Goal: Task Accomplishment & Management: Use online tool/utility

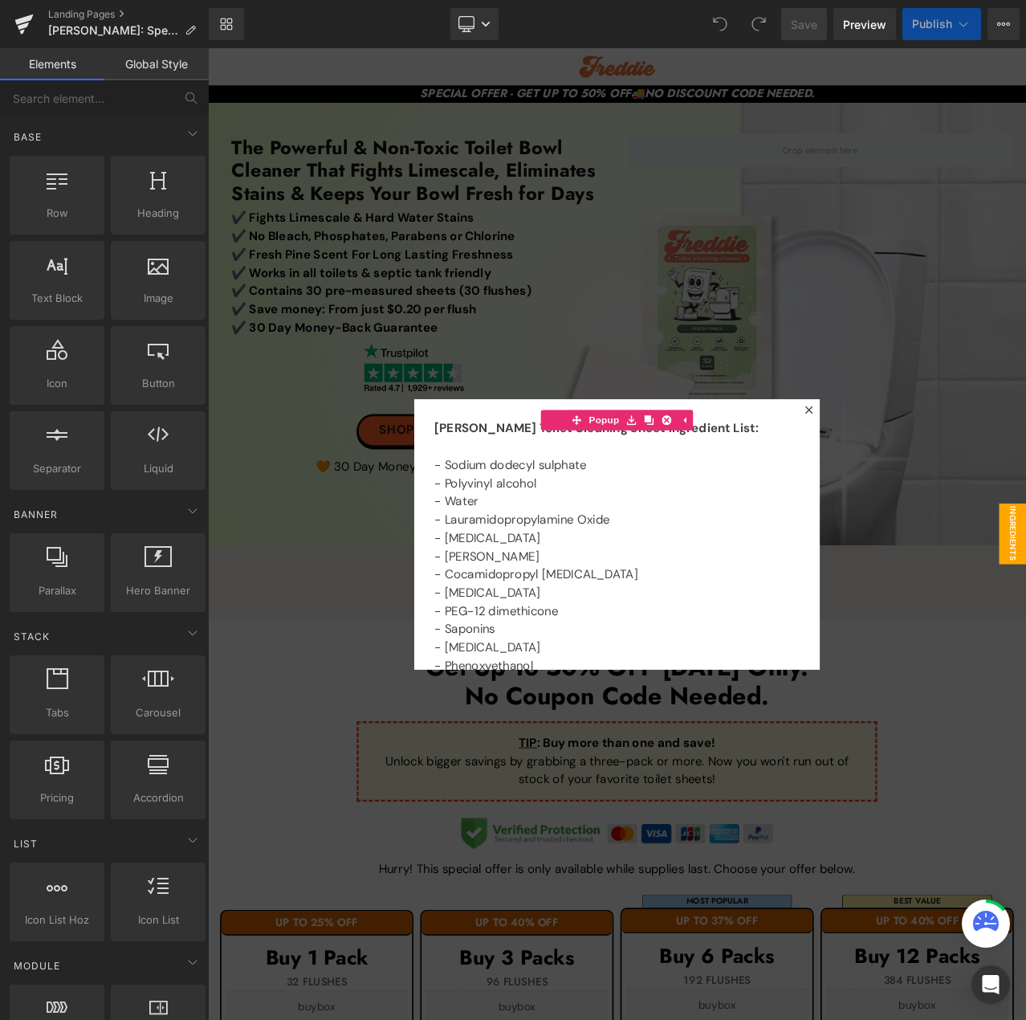
click at [898, 350] on div at bounding box center [694, 625] width 972 height 1154
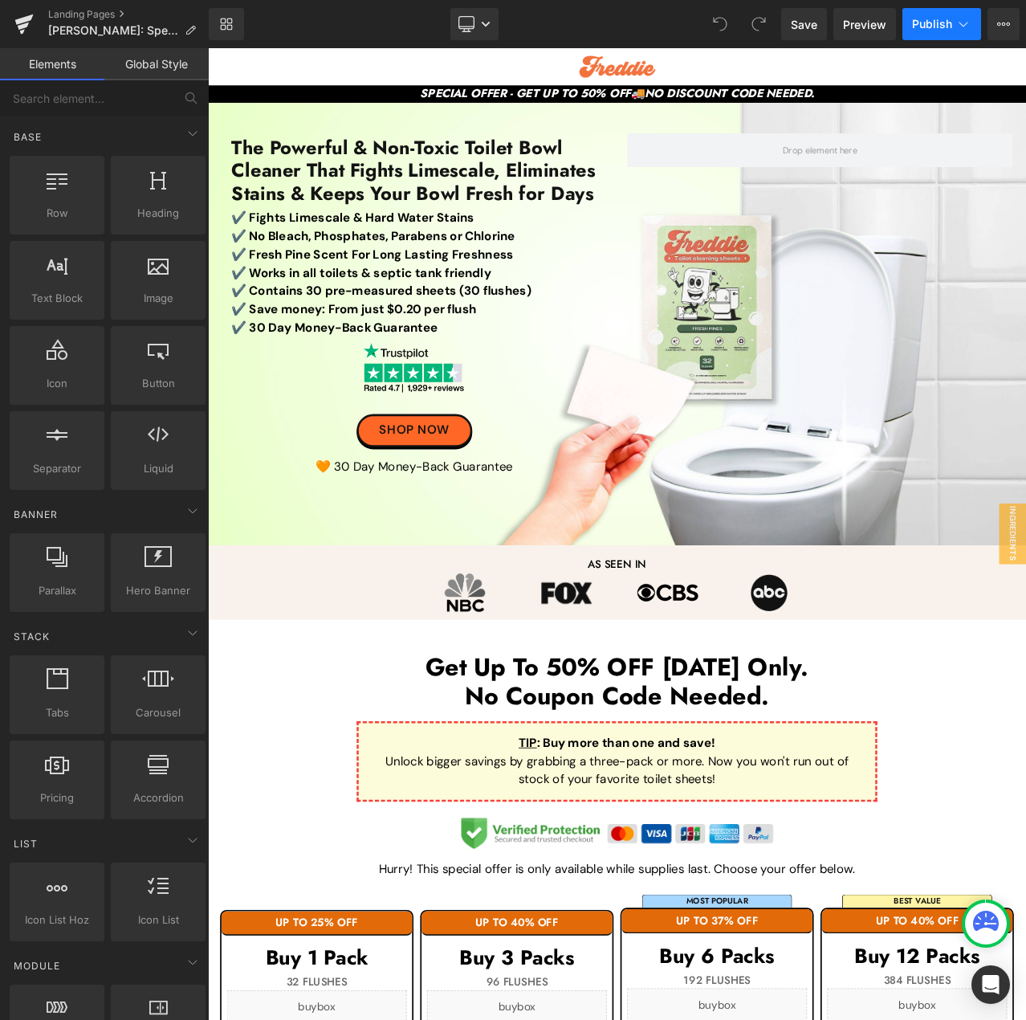
click at [935, 22] on span "Publish" at bounding box center [932, 24] width 40 height 13
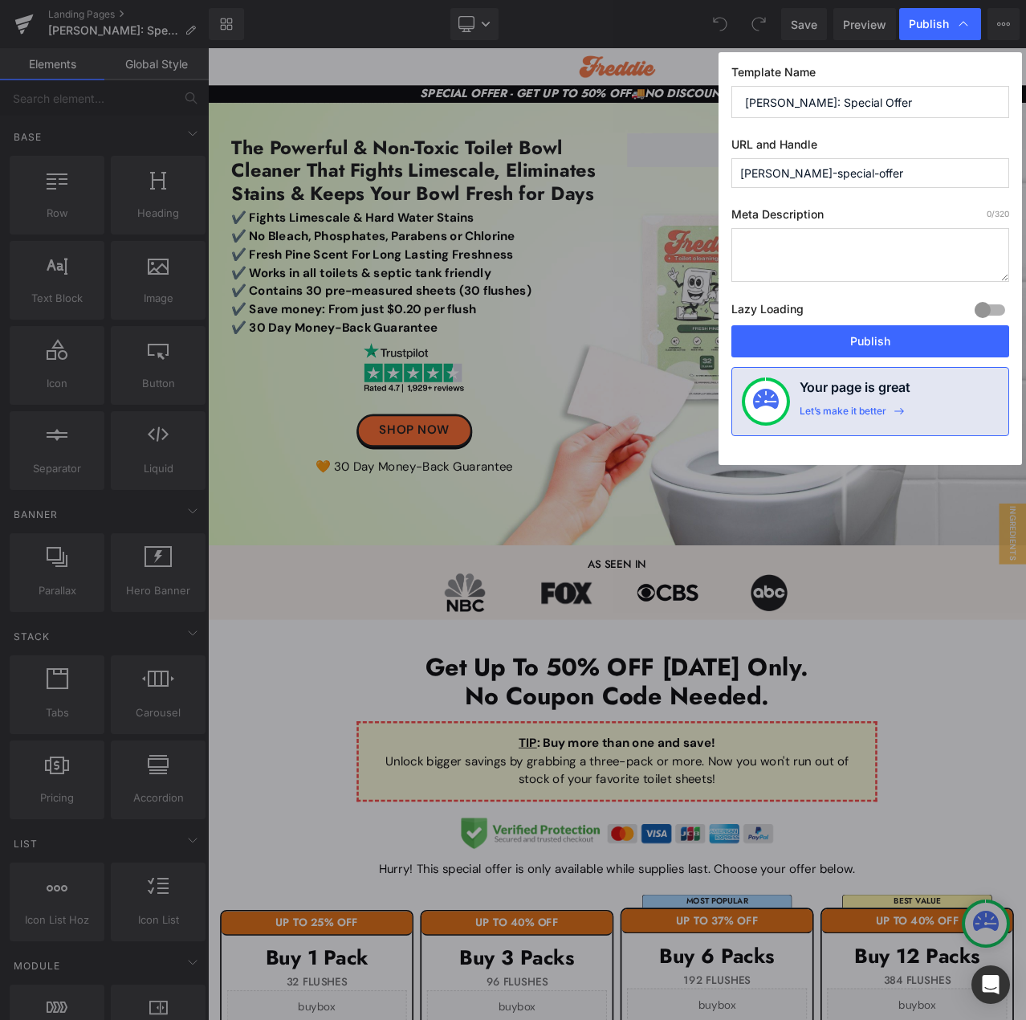
drag, startPoint x: 784, startPoint y: 169, endPoint x: 686, endPoint y: 170, distance: 98.0
click at [686, 170] on div "Publish Template Name [PERSON_NAME]: Special Offer URL and Handle [PERSON_NAME]…" at bounding box center [513, 510] width 1026 height 1020
click at [905, 169] on input "special-offer" at bounding box center [870, 173] width 278 height 30
type input "special-offer-toilet"
click at [942, 335] on button "Publish" at bounding box center [870, 341] width 278 height 32
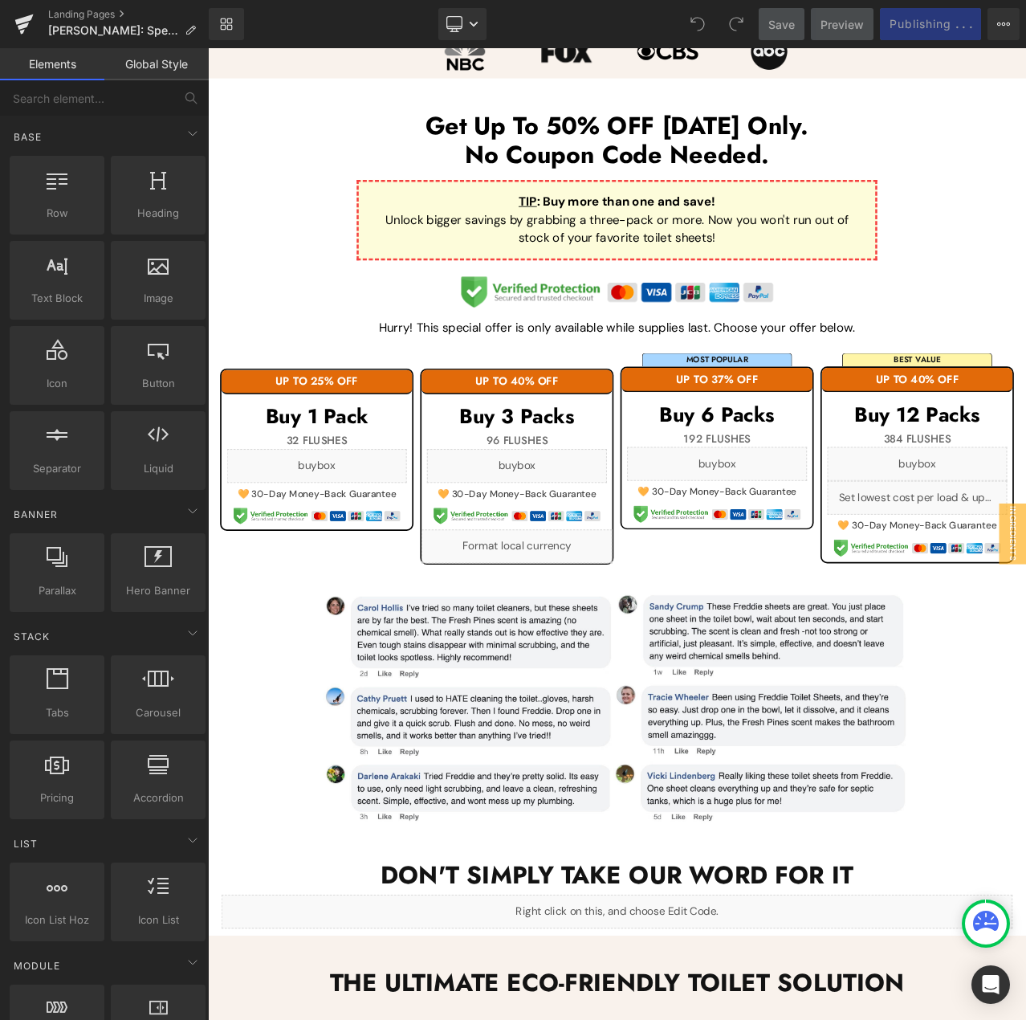
scroll to position [241, 0]
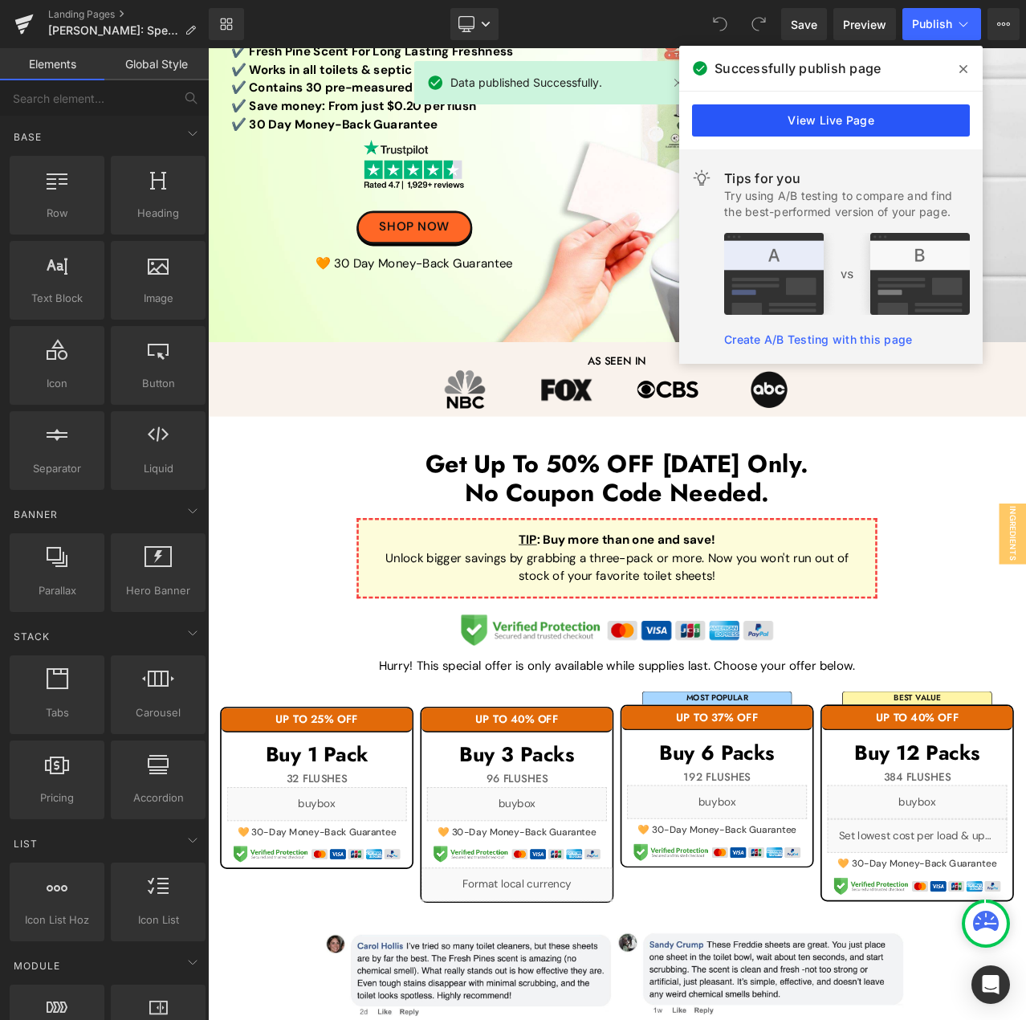
click at [878, 112] on link "View Live Page" at bounding box center [831, 120] width 278 height 32
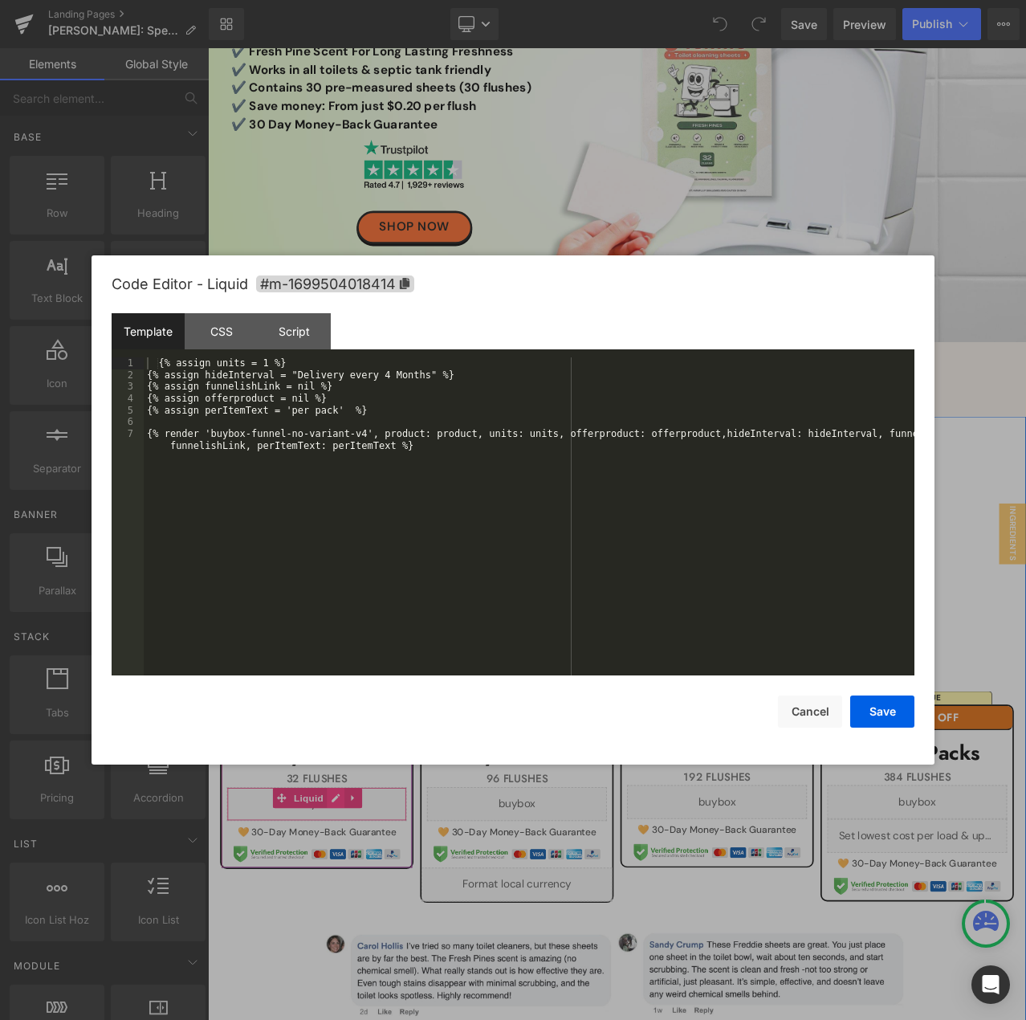
click at [348, 940] on div "Liquid" at bounding box center [337, 946] width 214 height 40
drag, startPoint x: 303, startPoint y: 373, endPoint x: 417, endPoint y: 370, distance: 114.1
click at [417, 370] on div "{% assign units = 1 %} {% assign hideInterval = "Delivery every 4 Months" %} {%…" at bounding box center [529, 533] width 771 height 353
click at [872, 713] on button "Save" at bounding box center [882, 711] width 64 height 32
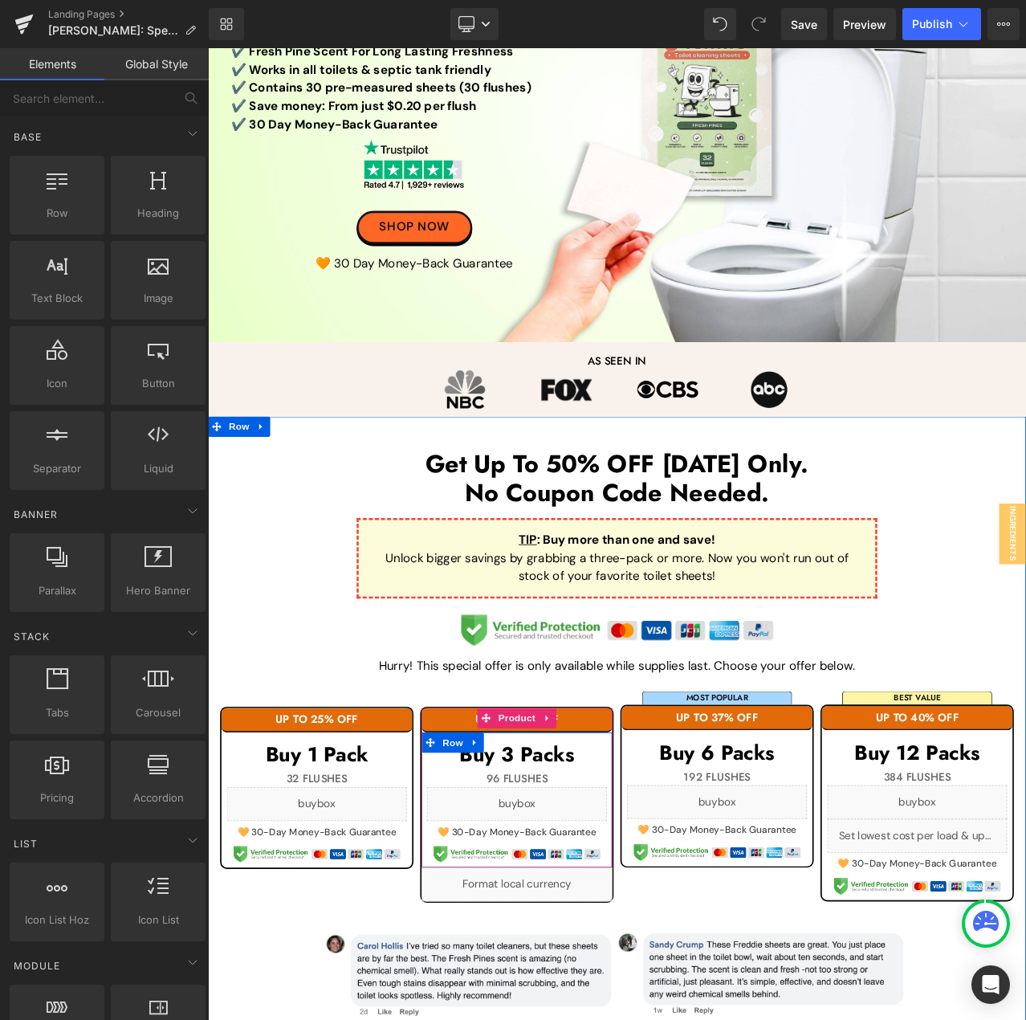
click at [591, 935] on icon at bounding box center [593, 939] width 8 height 8
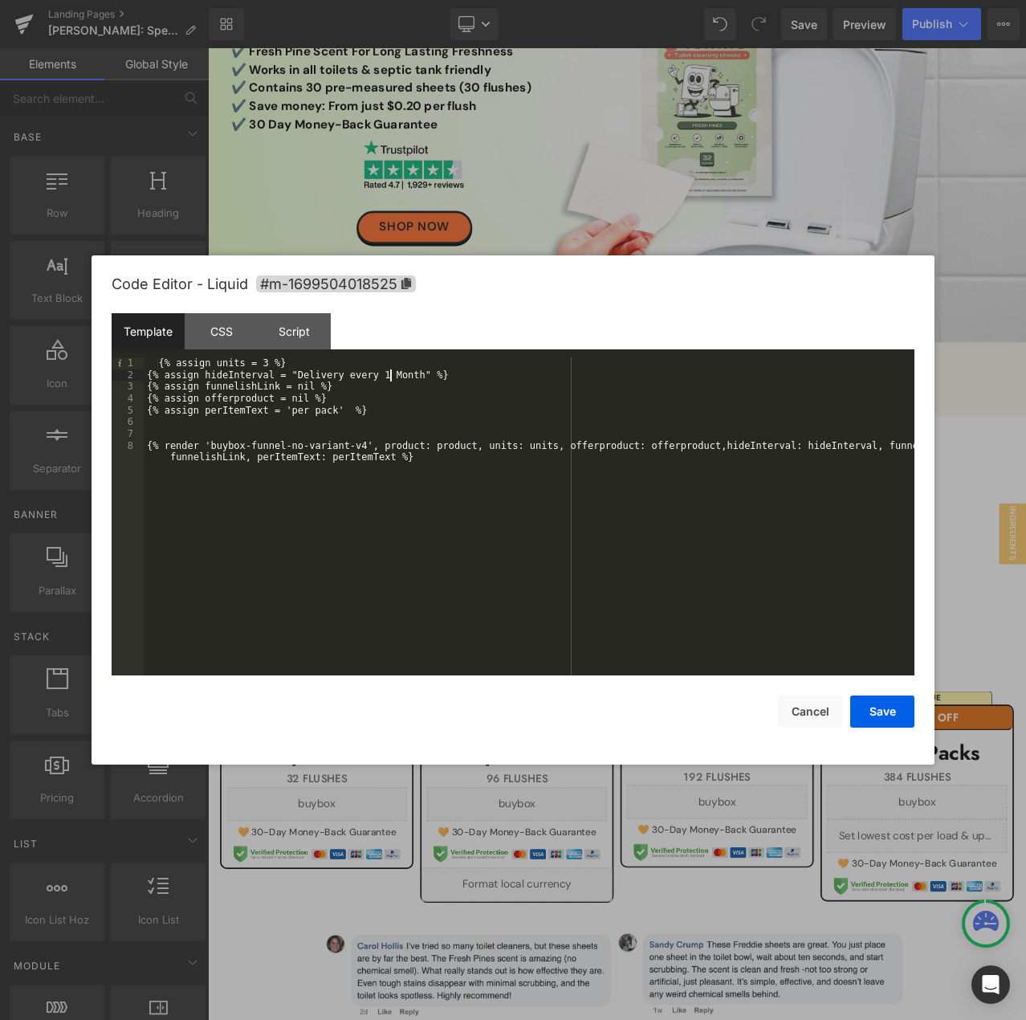
click at [389, 377] on div "{% assign units = 3 %} {% assign hideInterval = "Delivery every 1 Month" %} {% …" at bounding box center [529, 533] width 771 height 353
click at [410, 369] on div "{% assign units = 3 %} {% assign hideInterval = "Delivery every 1 month" %} {% …" at bounding box center [529, 533] width 771 height 353
click at [411, 378] on div "{% assign units = 3 %} {% assign hideInterval = "Delivery every 1 month" %} {% …" at bounding box center [529, 533] width 771 height 353
click at [870, 717] on button "Save" at bounding box center [882, 711] width 64 height 32
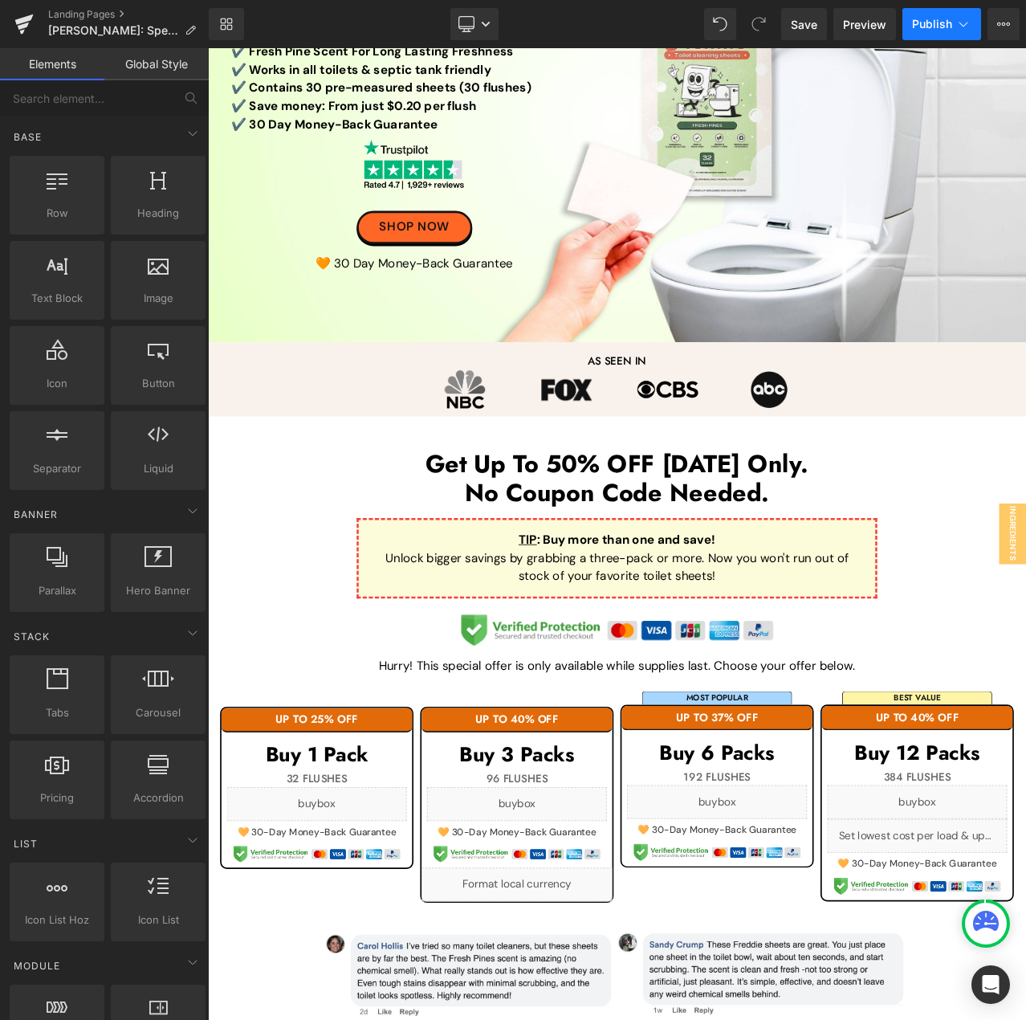
click at [935, 32] on button "Publish" at bounding box center [941, 24] width 79 height 32
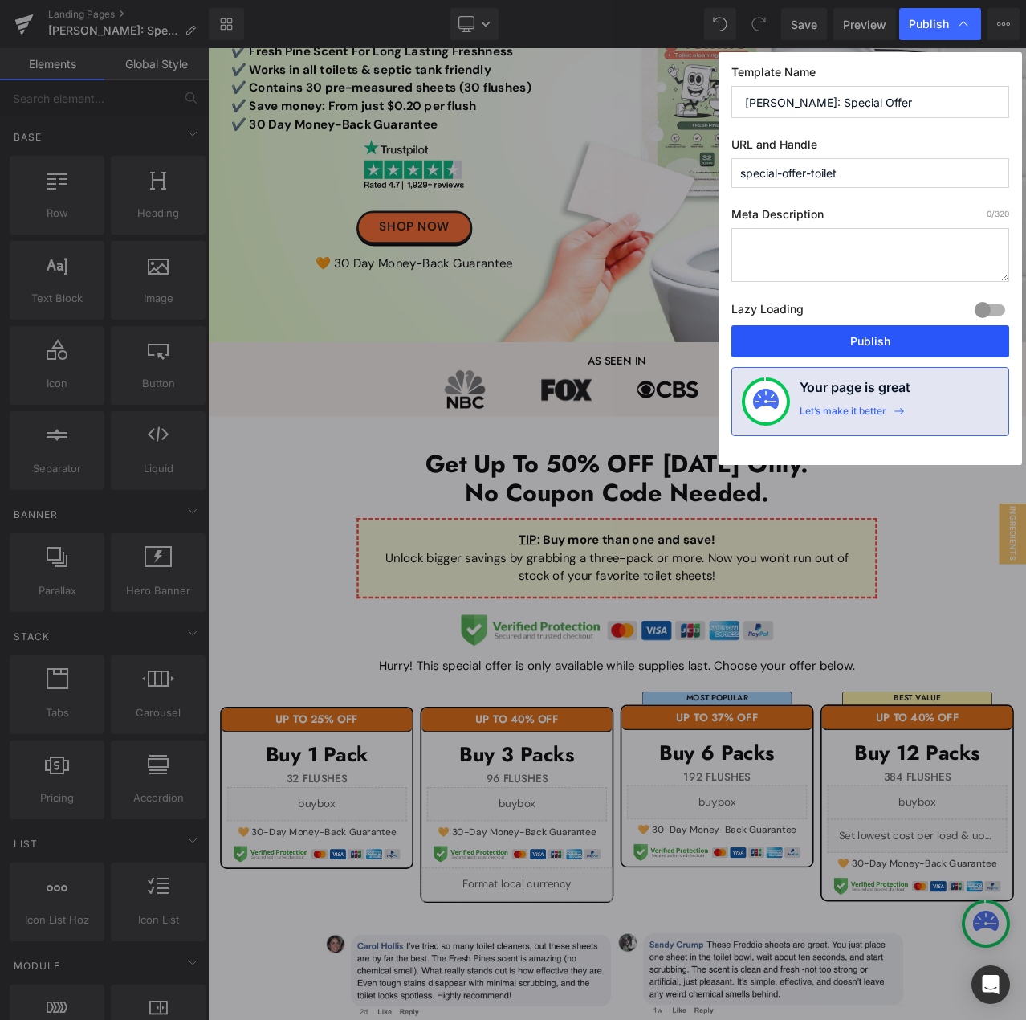
drag, startPoint x: 894, startPoint y: 341, endPoint x: 868, endPoint y: 562, distance: 222.3
click at [894, 341] on button "Publish" at bounding box center [870, 341] width 278 height 32
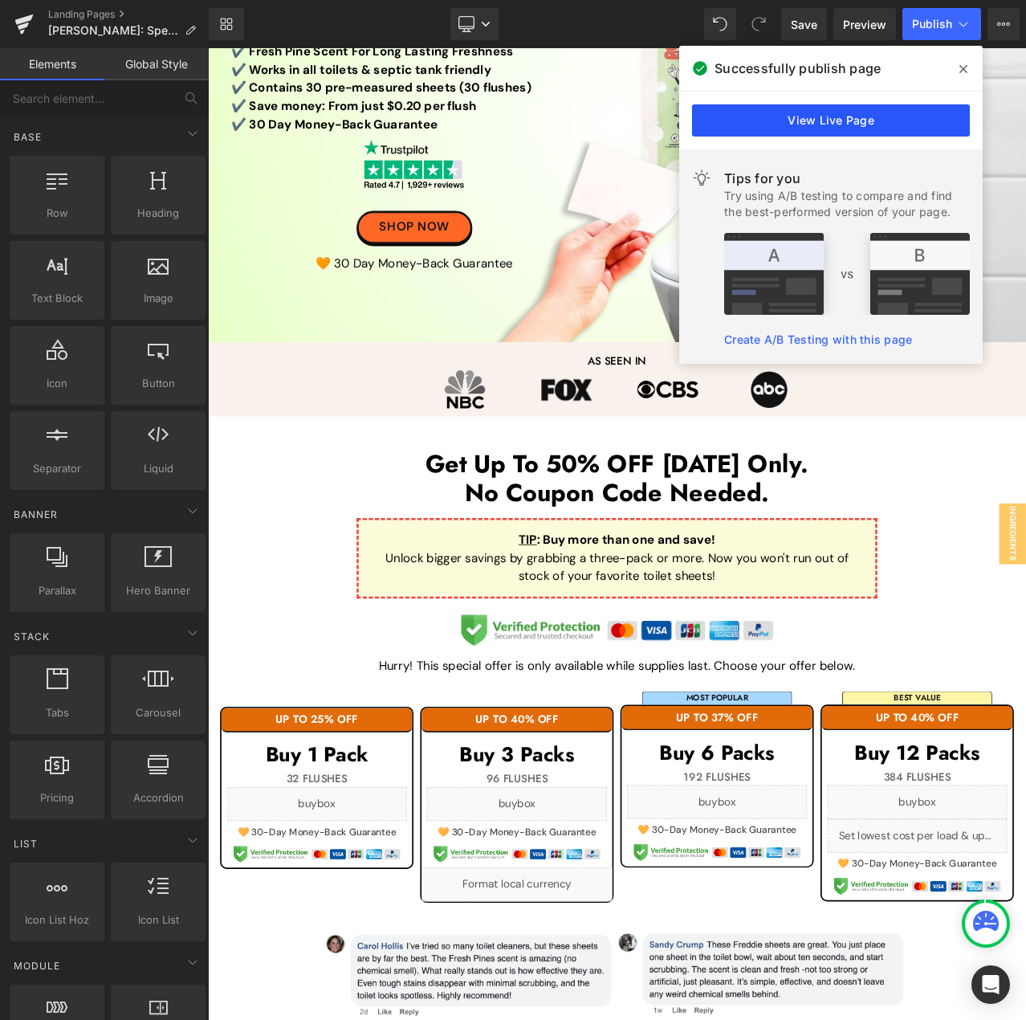
click at [894, 108] on link "View Live Page" at bounding box center [831, 120] width 278 height 32
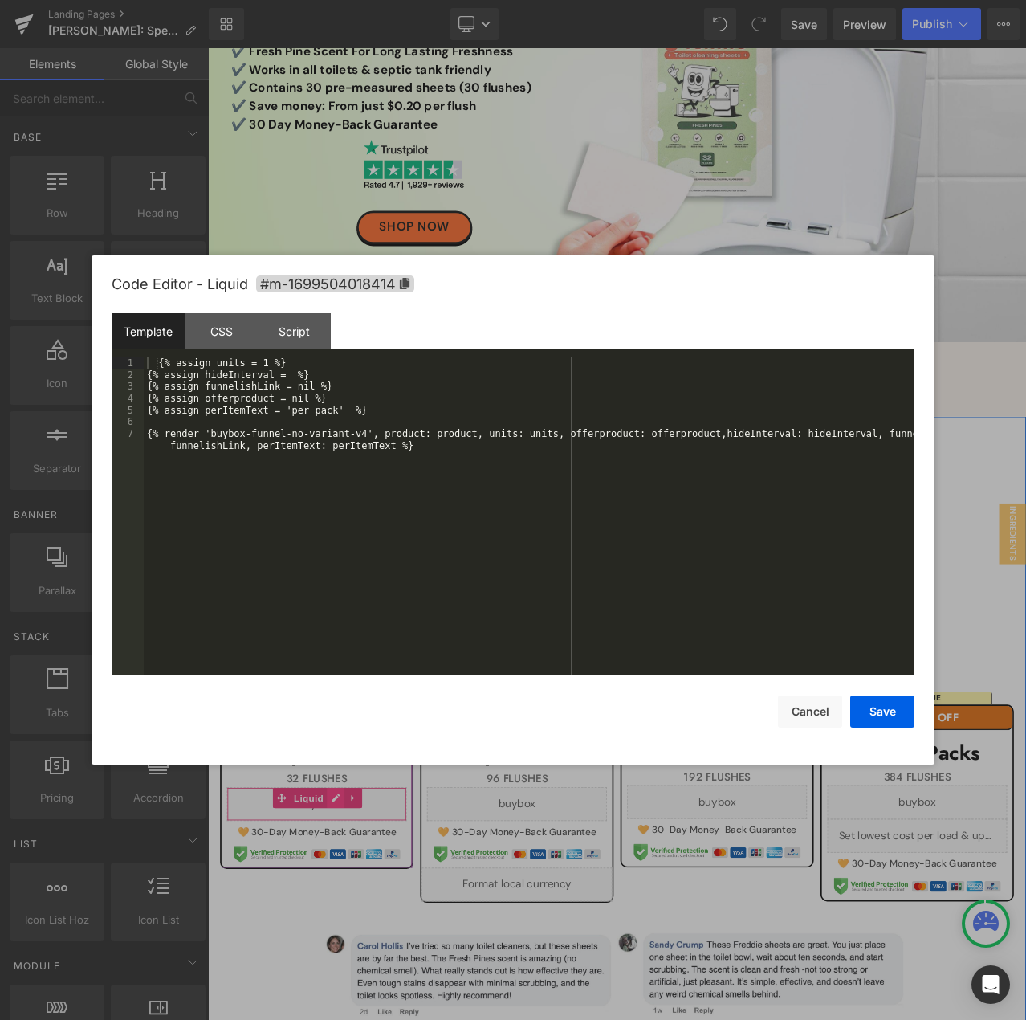
click at [357, 941] on div "Liquid" at bounding box center [337, 946] width 214 height 40
click at [286, 370] on div "{% assign units = 1 %} {% assign hideInterval = %} {% assign funnelishLink = ni…" at bounding box center [529, 533] width 771 height 353
click at [891, 714] on button "Save" at bounding box center [882, 711] width 64 height 32
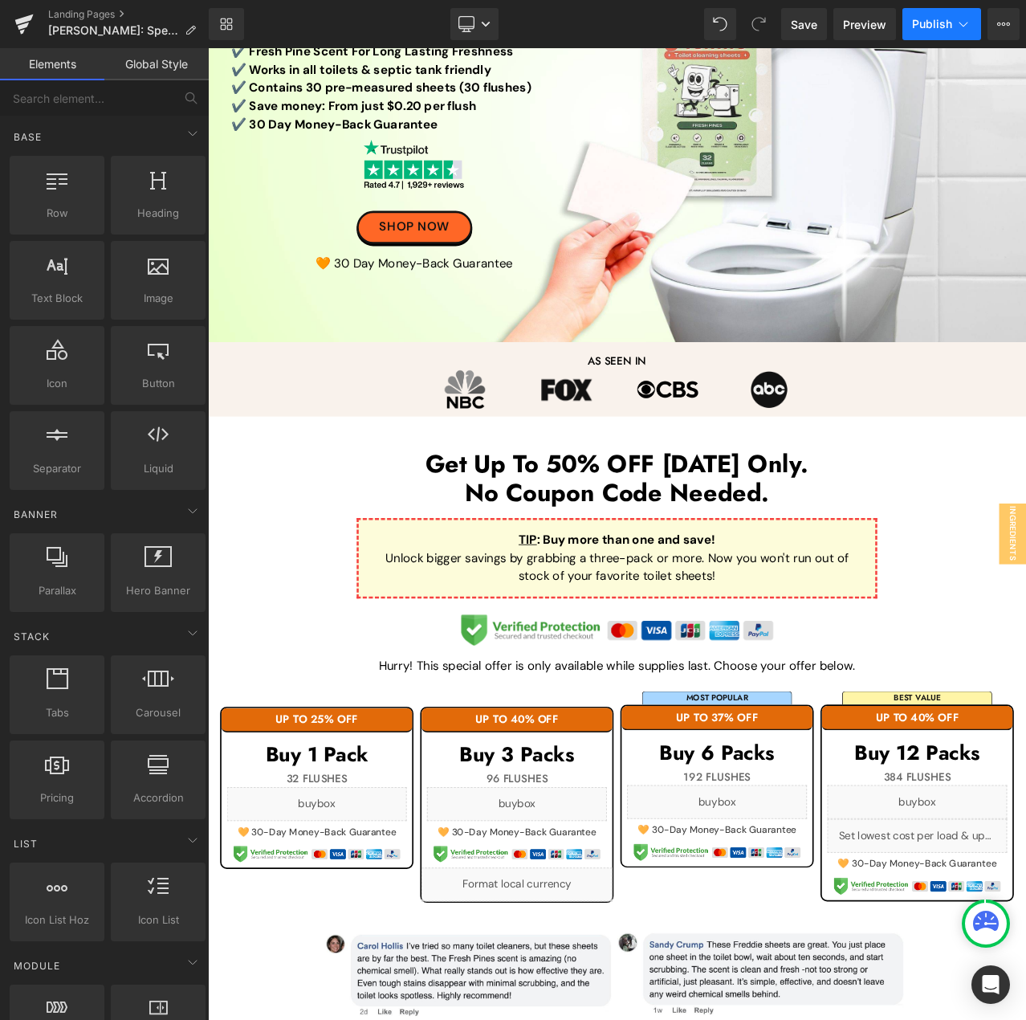
click at [927, 29] on span "Publish" at bounding box center [932, 24] width 40 height 13
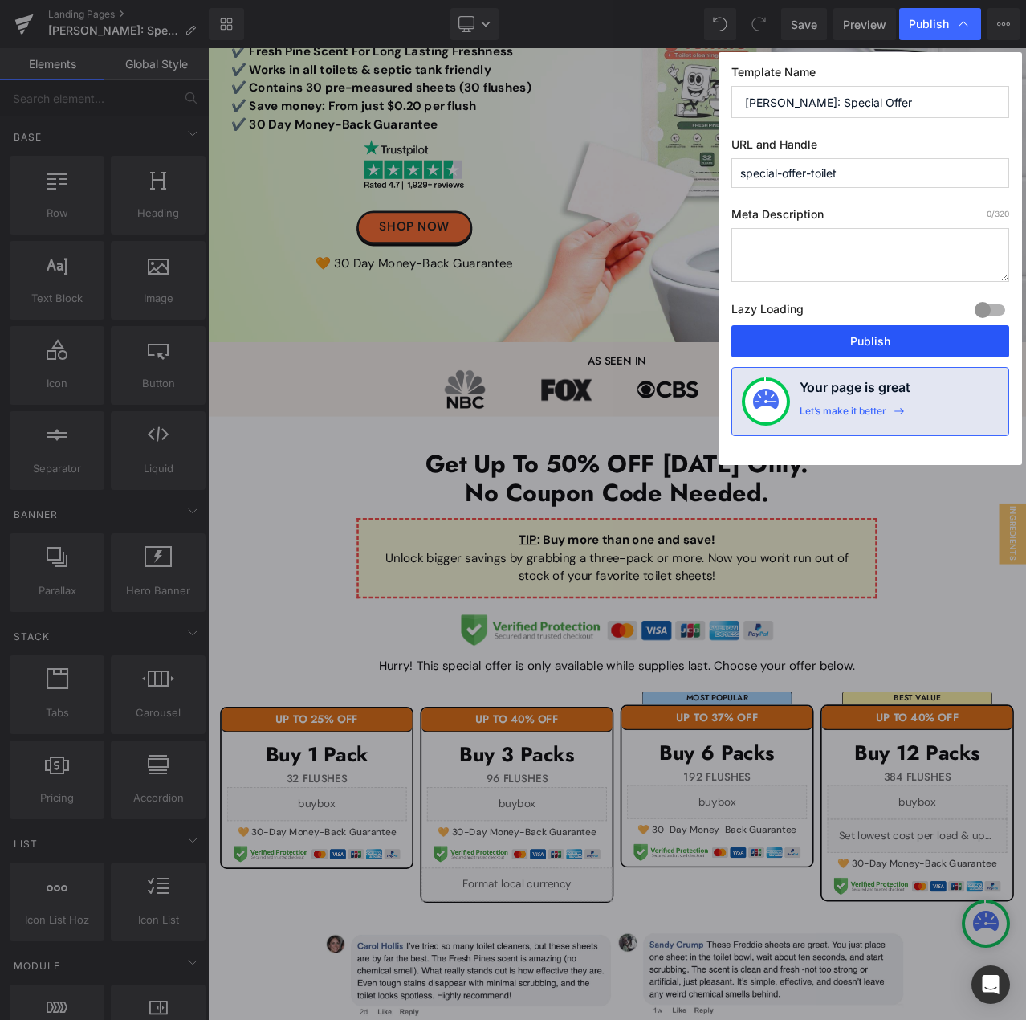
click at [833, 345] on button "Publish" at bounding box center [870, 341] width 278 height 32
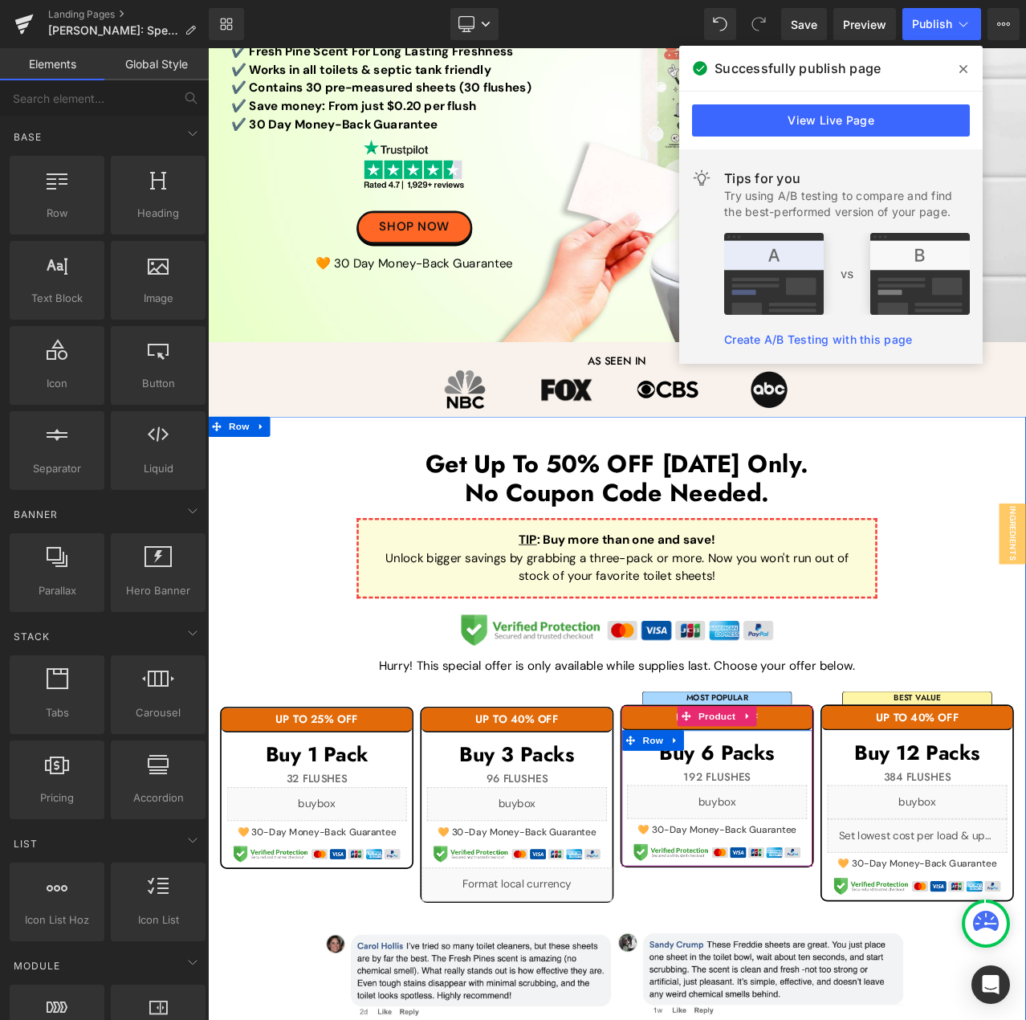
click at [831, 937] on icon at bounding box center [830, 936] width 9 height 10
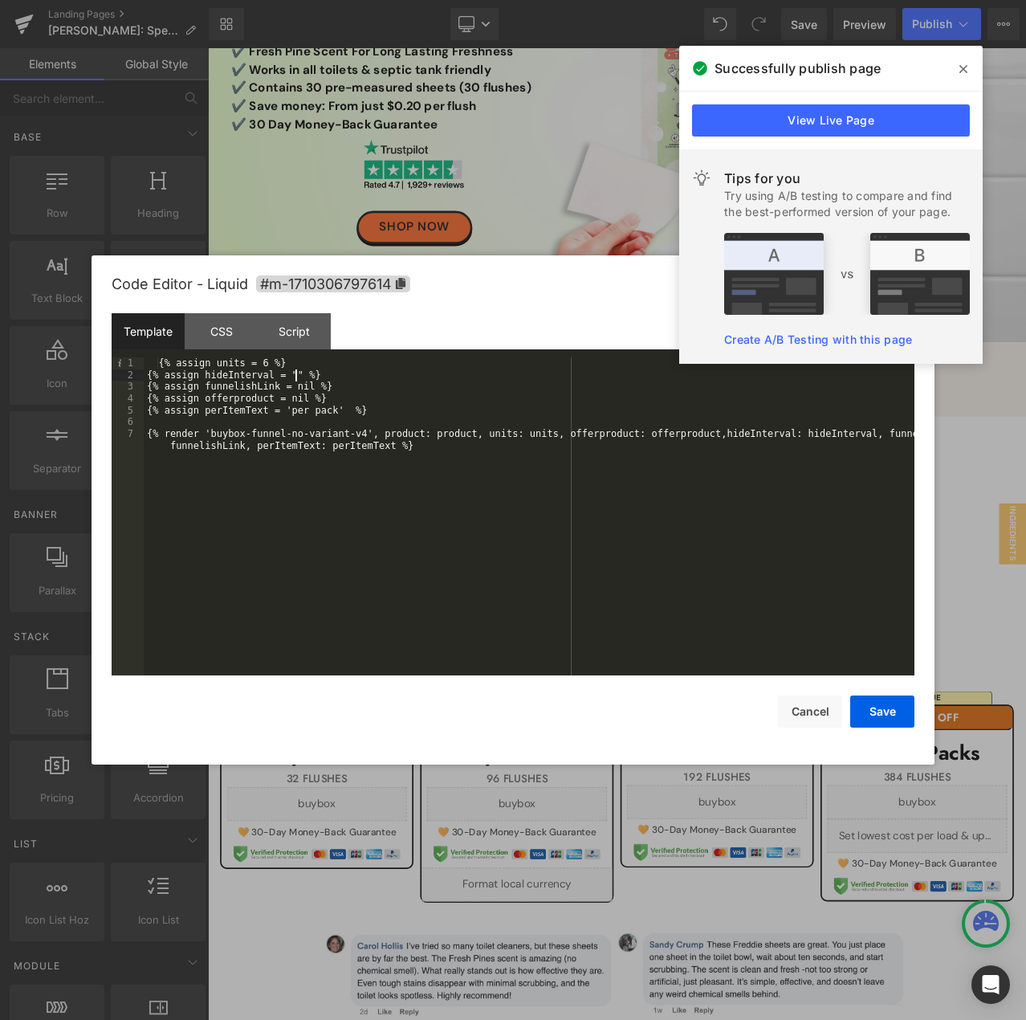
click at [296, 377] on div "{% assign units = 6 %} {% assign hideInterval = "" %} {% assign funnelishLink =…" at bounding box center [529, 533] width 771 height 353
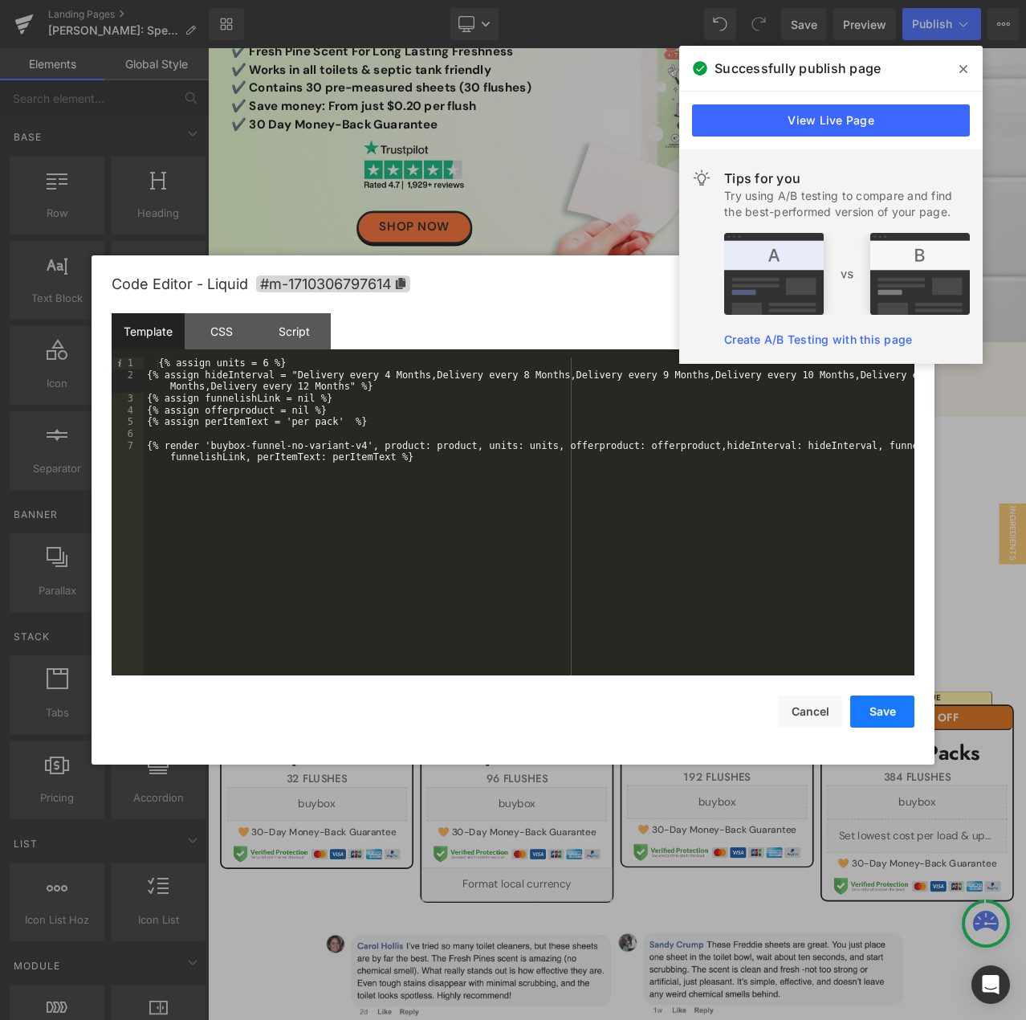
click at [884, 724] on button "Save" at bounding box center [882, 711] width 64 height 32
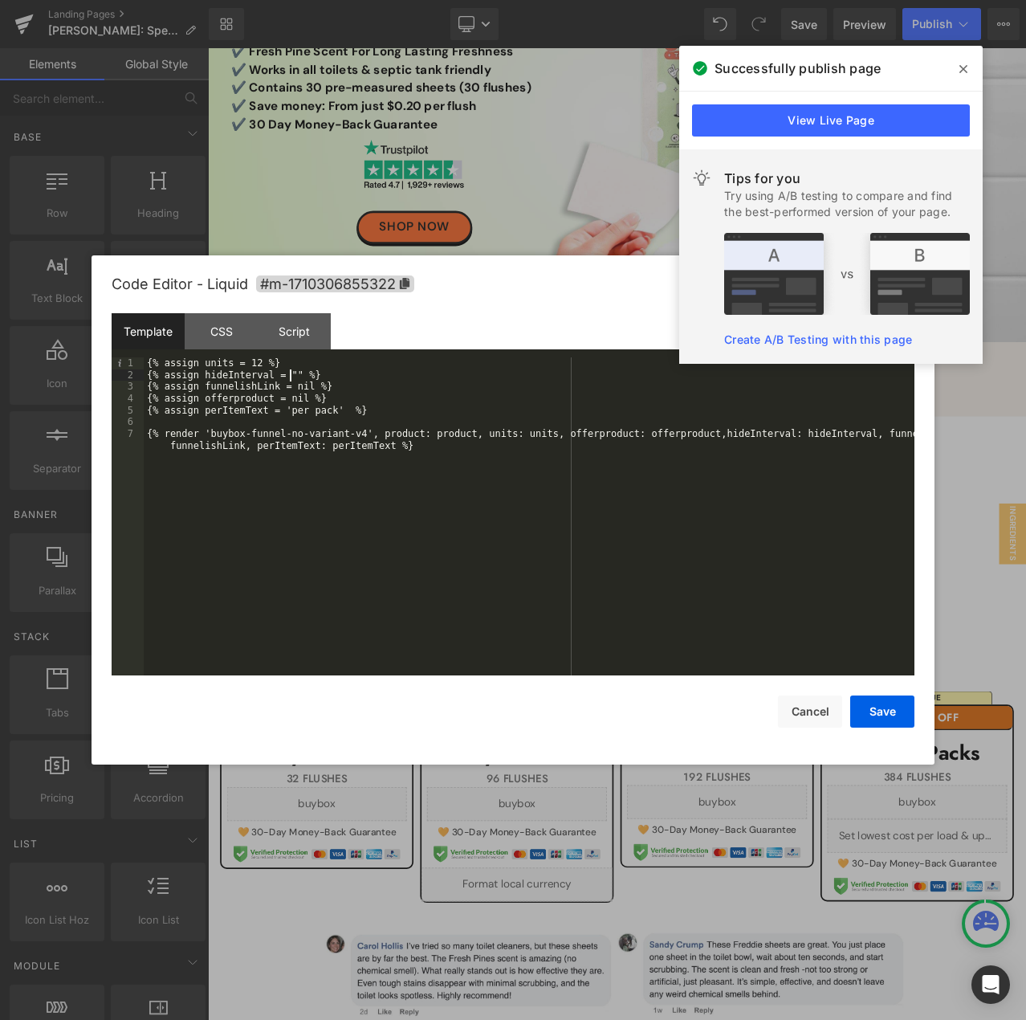
click at [292, 377] on div "{% assign units = 12 %} {% assign hideInterval = "" %} {% assign funnelishLink …" at bounding box center [529, 533] width 771 height 353
click at [296, 377] on div "{% assign units = 12 %} {% assign hideInterval = "" %} {% assign funnelishLink …" at bounding box center [529, 533] width 771 height 353
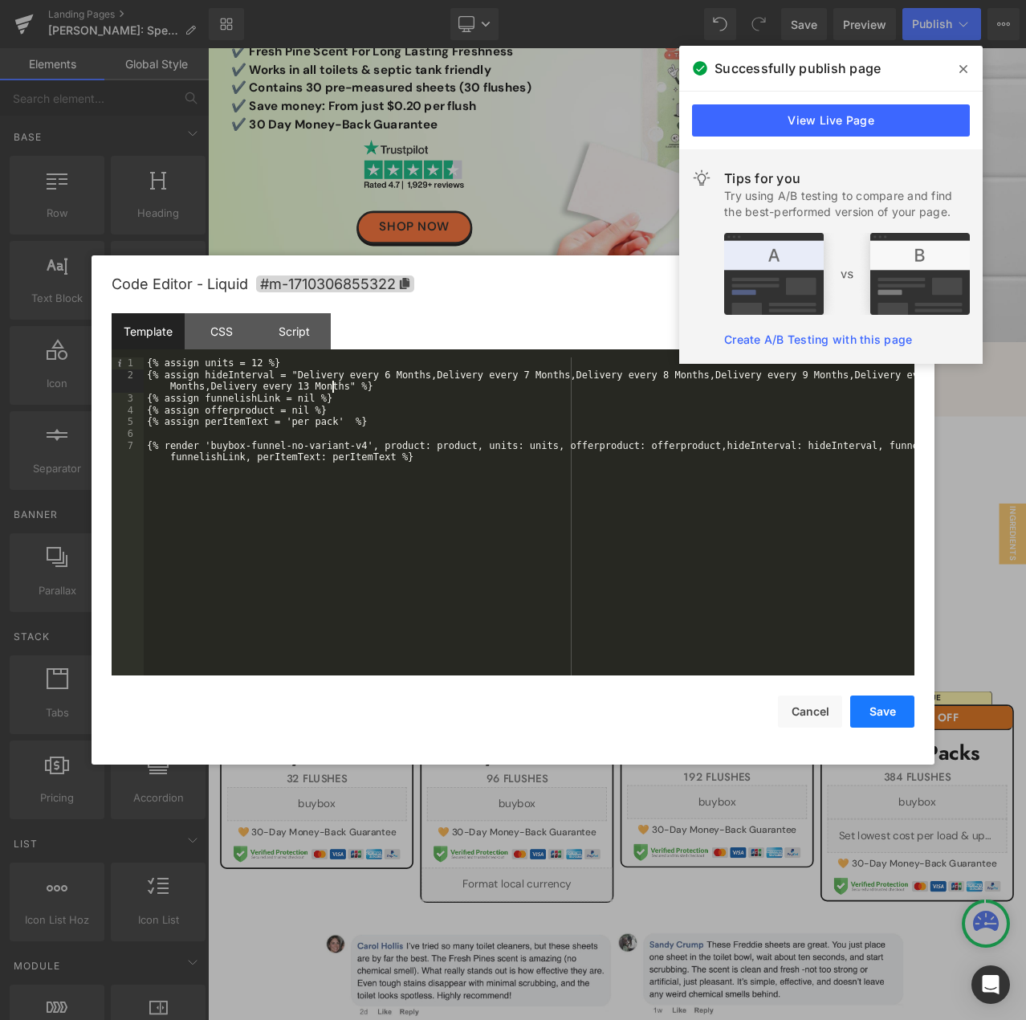
click at [893, 712] on button "Save" at bounding box center [882, 711] width 64 height 32
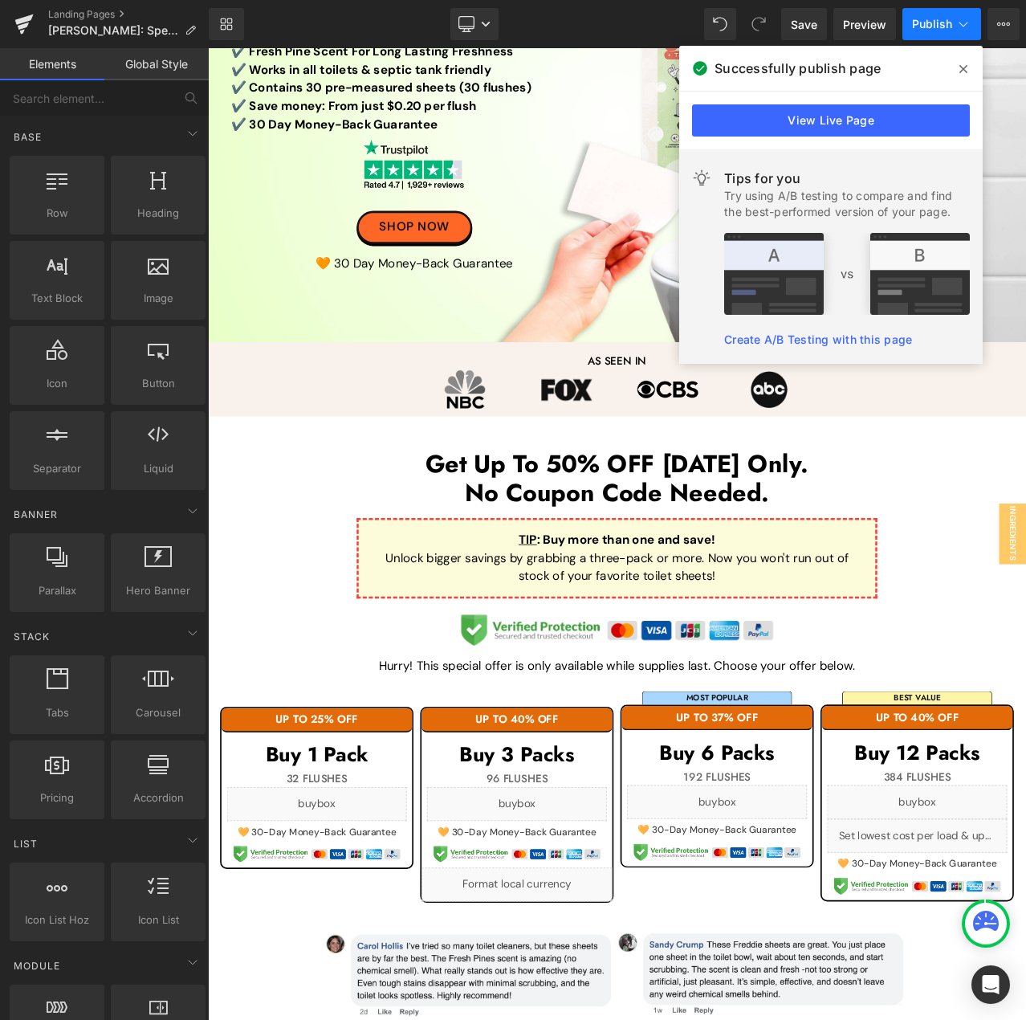
click at [944, 22] on span "Publish" at bounding box center [932, 24] width 40 height 13
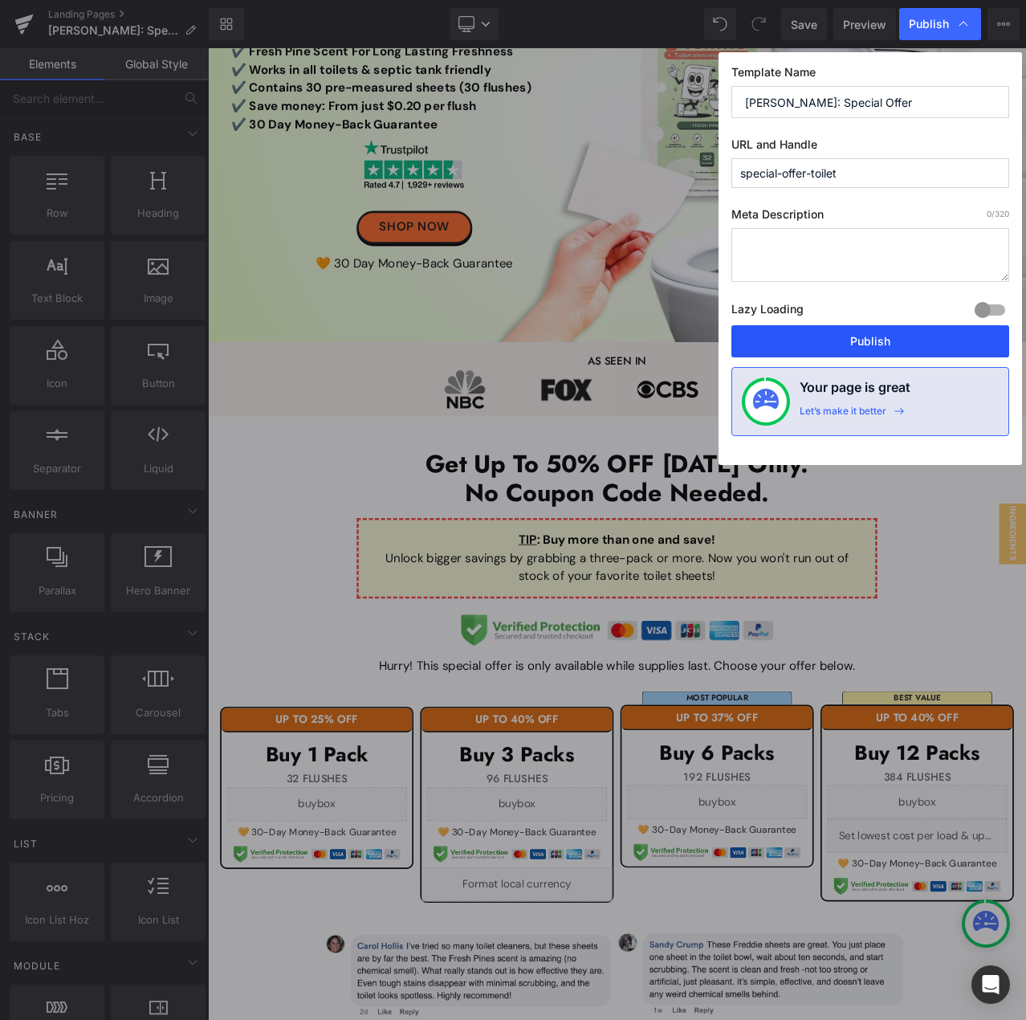
drag, startPoint x: 955, startPoint y: 348, endPoint x: 907, endPoint y: 377, distance: 55.5
click at [955, 348] on button "Publish" at bounding box center [870, 341] width 278 height 32
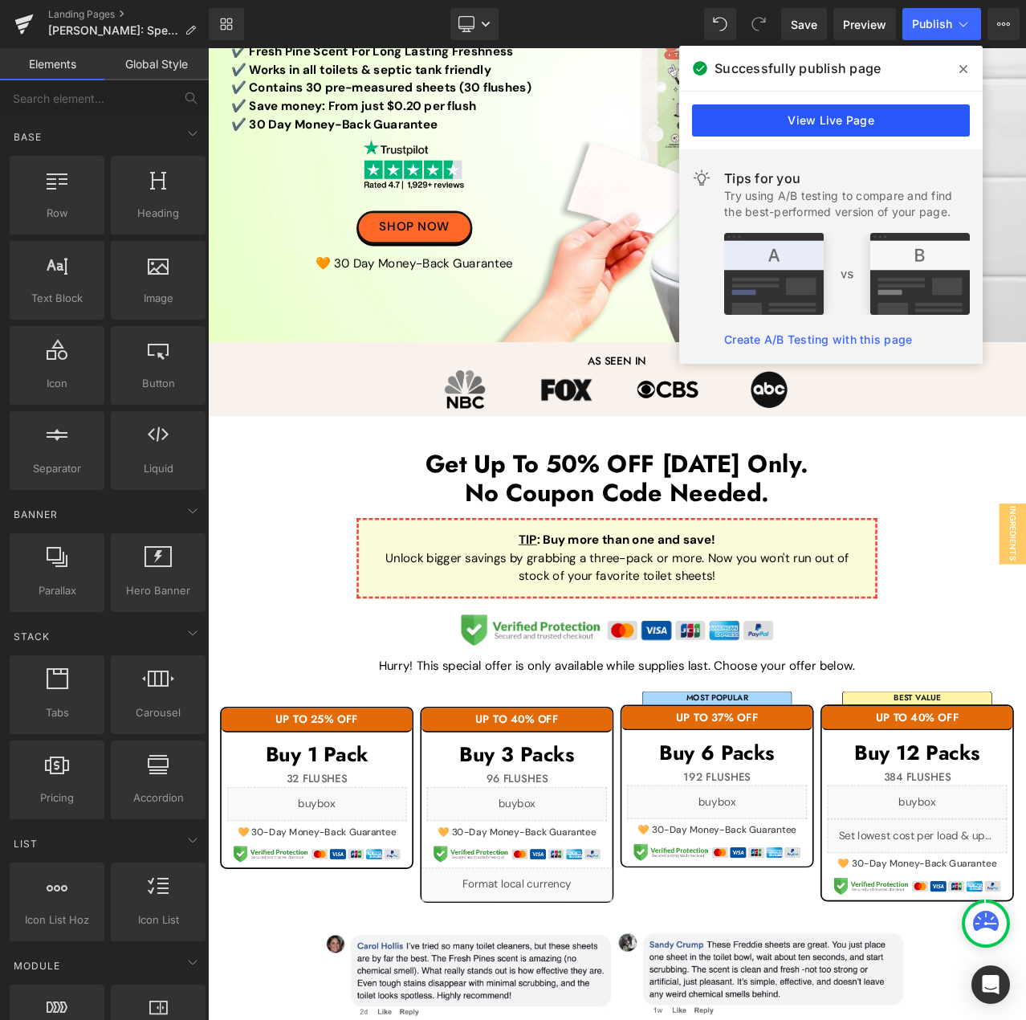
click at [904, 131] on link "View Live Page" at bounding box center [831, 120] width 278 height 32
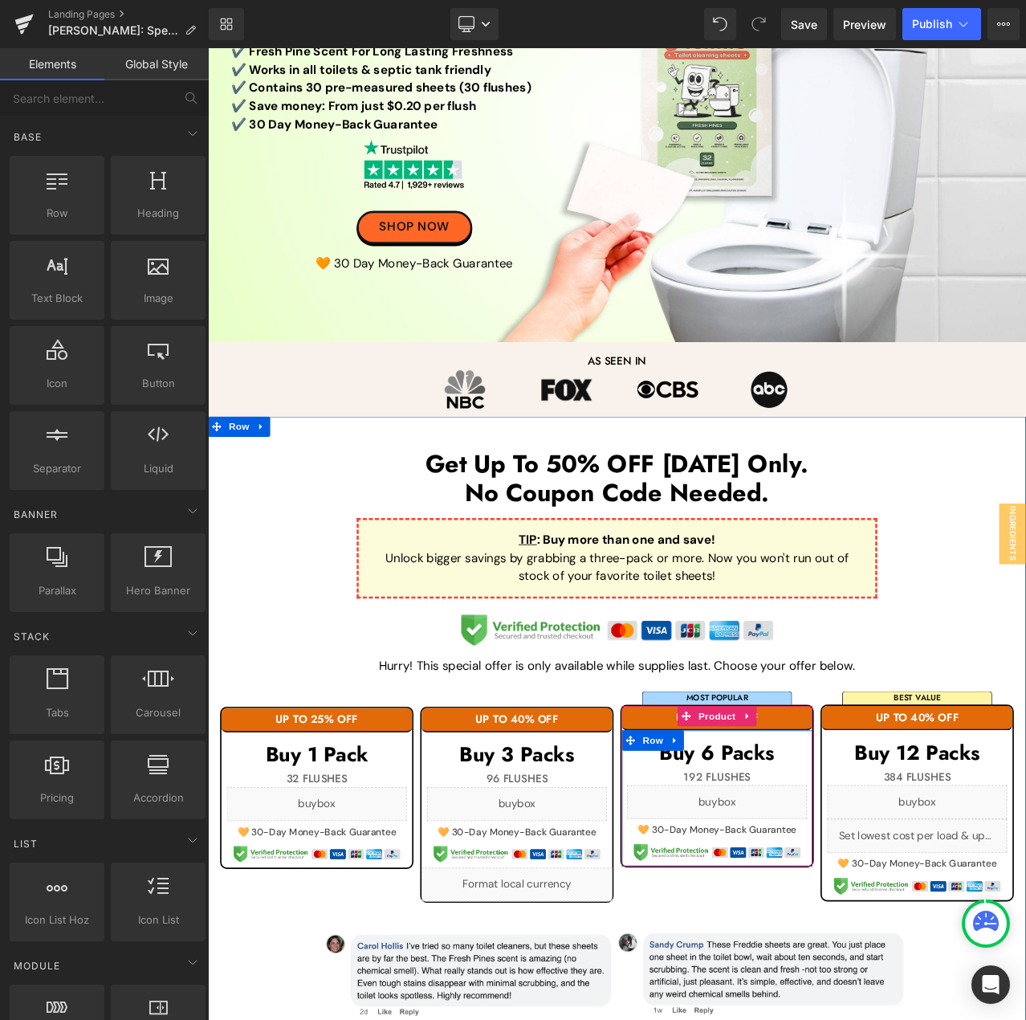
click at [831, 939] on div "Liquid" at bounding box center [813, 943] width 214 height 40
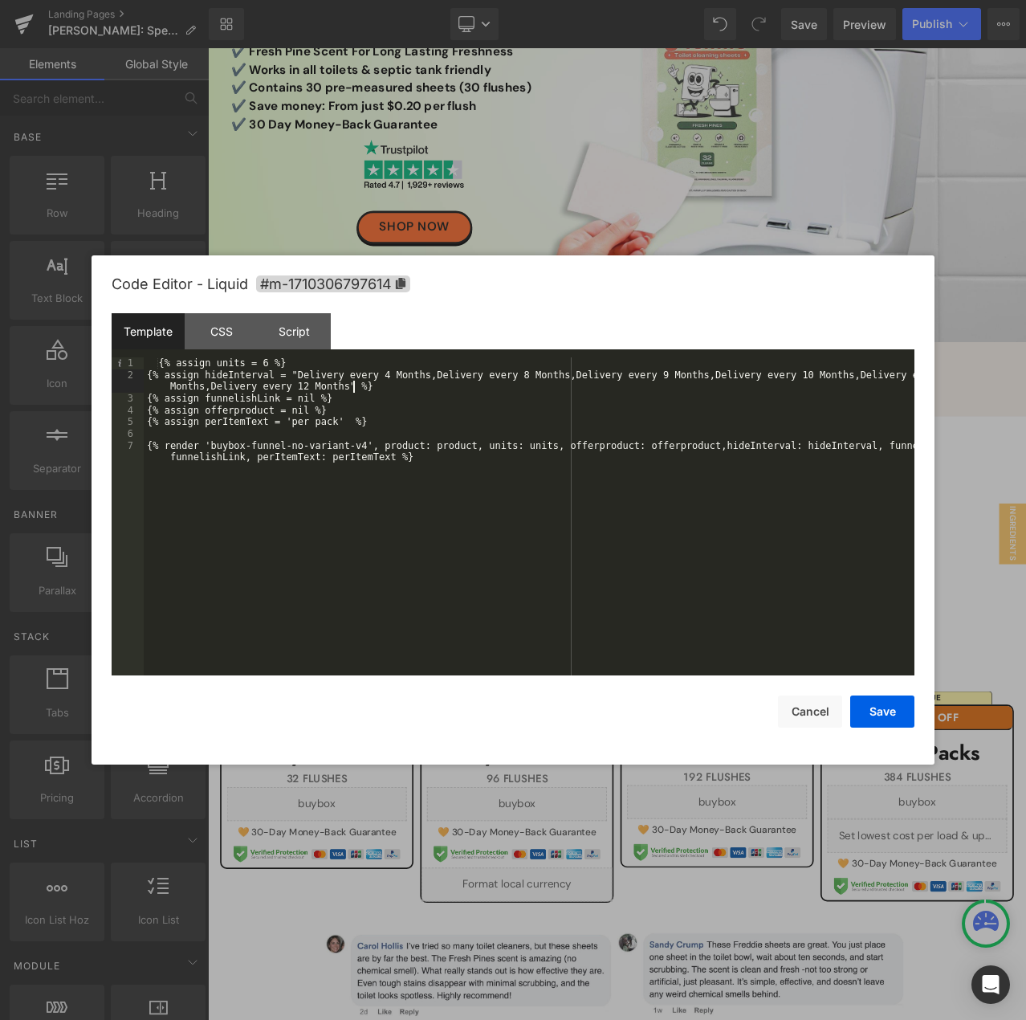
click at [387, 381] on div "{% assign units = 6 %} {% assign hideInterval = "Delivery every 4 Months,Delive…" at bounding box center [529, 533] width 771 height 353
click at [393, 370] on div "{% assign units = 6 %} {% assign hideInterval = "Delivery every 4 Months,Delive…" at bounding box center [529, 533] width 771 height 353
click at [517, 378] on div "{% assign units = 6 %} {% assign hideInterval = "Delivery every 4 months,Delive…" at bounding box center [529, 533] width 771 height 353
click at [647, 375] on div "{% assign units = 6 %} {% assign hideInterval = "Delivery every 4 months,Delive…" at bounding box center [529, 533] width 771 height 353
click at [784, 378] on div "{% assign units = 6 %} {% assign hideInterval = "Delivery every 4 months,Delive…" at bounding box center [529, 533] width 771 height 353
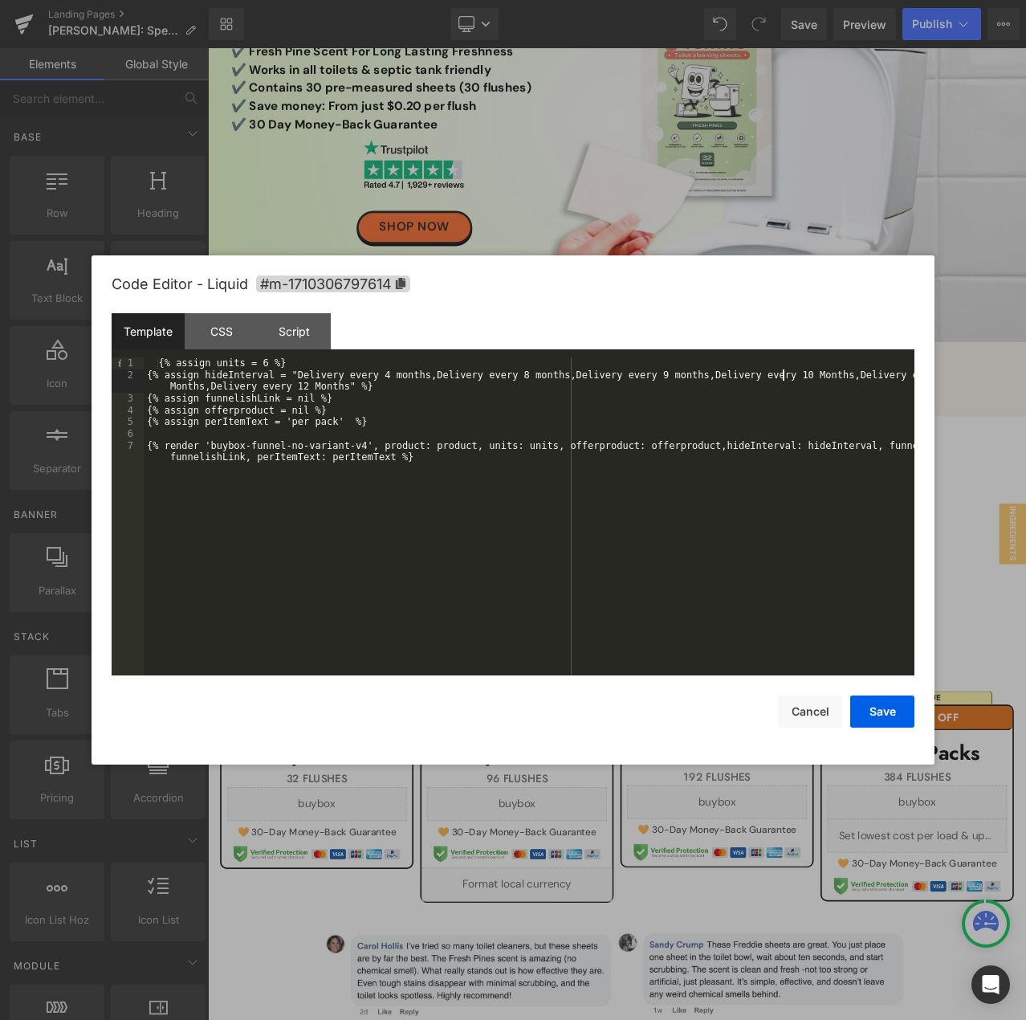
click at [780, 378] on div "{% assign units = 6 %} {% assign hideInterval = "Delivery every 4 months,Delive…" at bounding box center [529, 533] width 771 height 353
click at [777, 378] on div "{% assign units = 6 %} {% assign hideInterval = "Delivery every 4 months,Delive…" at bounding box center [529, 533] width 771 height 353
click at [173, 388] on div "{% assign units = 6 %} {% assign hideInterval = "Delivery every 4 months,Delive…" at bounding box center [529, 533] width 771 height 353
click at [304, 389] on div "{% assign units = 6 %} {% assign hideInterval = "Delivery every 4 months,Delive…" at bounding box center [529, 533] width 771 height 353
click at [886, 709] on button "Save" at bounding box center [882, 711] width 64 height 32
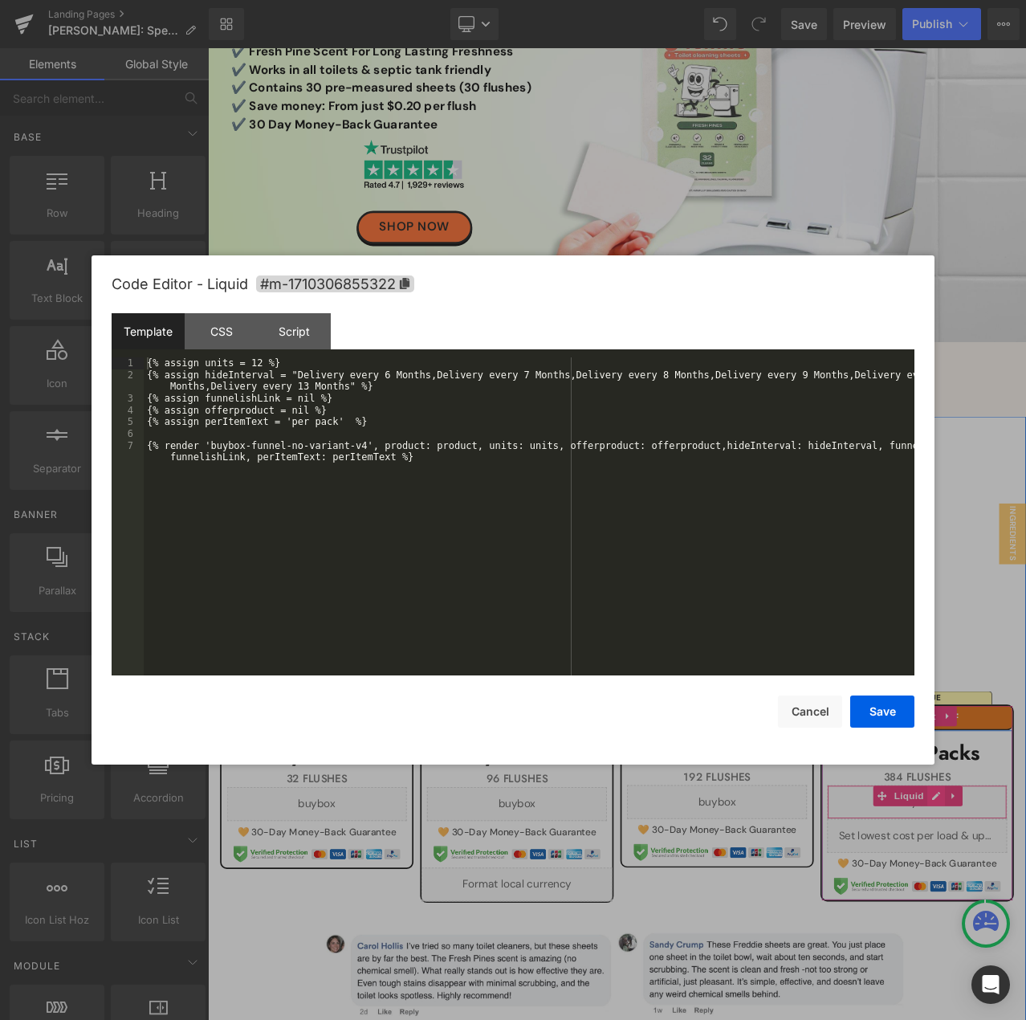
click at [392, 378] on div "{% assign units = 12 %} {% assign hideInterval = "Delivery every 6 Months,Deliv…" at bounding box center [529, 533] width 771 height 353
click at [522, 378] on div "{% assign units = 12 %} {% assign hideInterval = "Delivery every 6 months,Deliv…" at bounding box center [529, 533] width 771 height 353
click at [525, 380] on div "{% assign units = 12 %} {% assign hideInterval = "Delivery every 6 months,Deliv…" at bounding box center [529, 516] width 771 height 318
click at [646, 372] on div "{% assign units = 12 %} {% assign hideInterval = "Delivery every 6 months,Deliv…" at bounding box center [529, 533] width 771 height 353
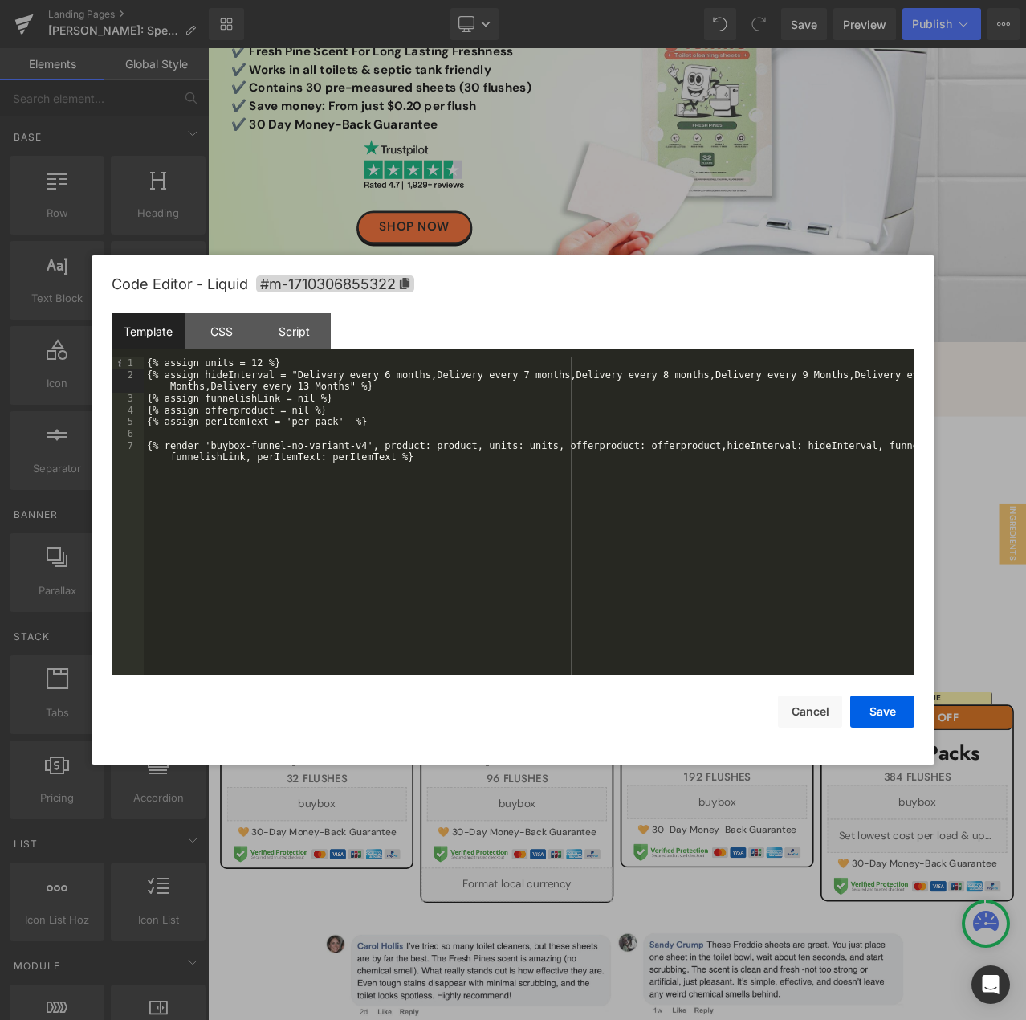
click at [772, 372] on div "{% assign units = 12 %} {% assign hideInterval = "Delivery every 6 months,Deliv…" at bounding box center [529, 533] width 771 height 353
click at [170, 381] on div "{% assign units = 12 %} {% assign hideInterval = "Delivery every 6 months,Deliv…" at bounding box center [529, 533] width 771 height 353
click at [305, 385] on div "{% assign units = 12 %} {% assign hideInterval = "Delivery every 6 months,Deliv…" at bounding box center [529, 533] width 771 height 353
click at [883, 706] on button "Save" at bounding box center [882, 711] width 64 height 32
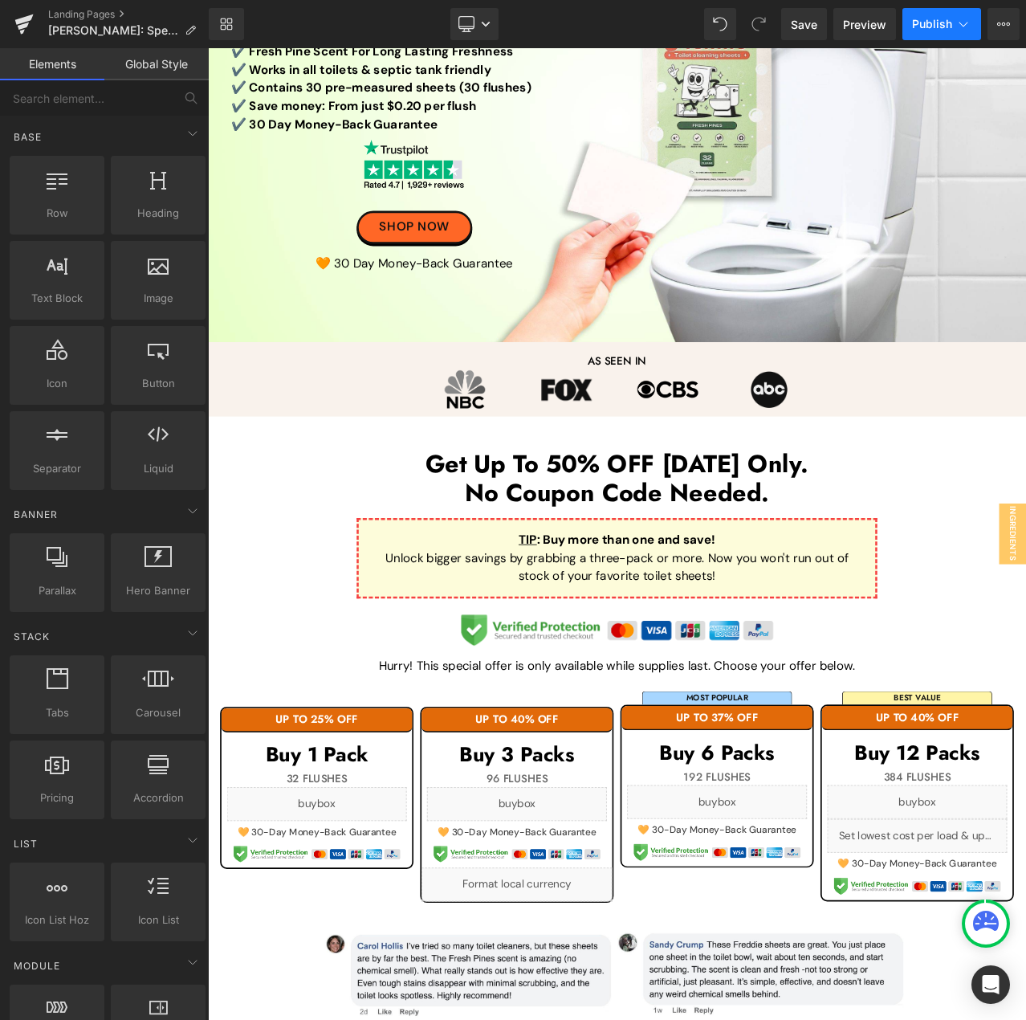
click at [931, 25] on span "Publish" at bounding box center [932, 24] width 40 height 13
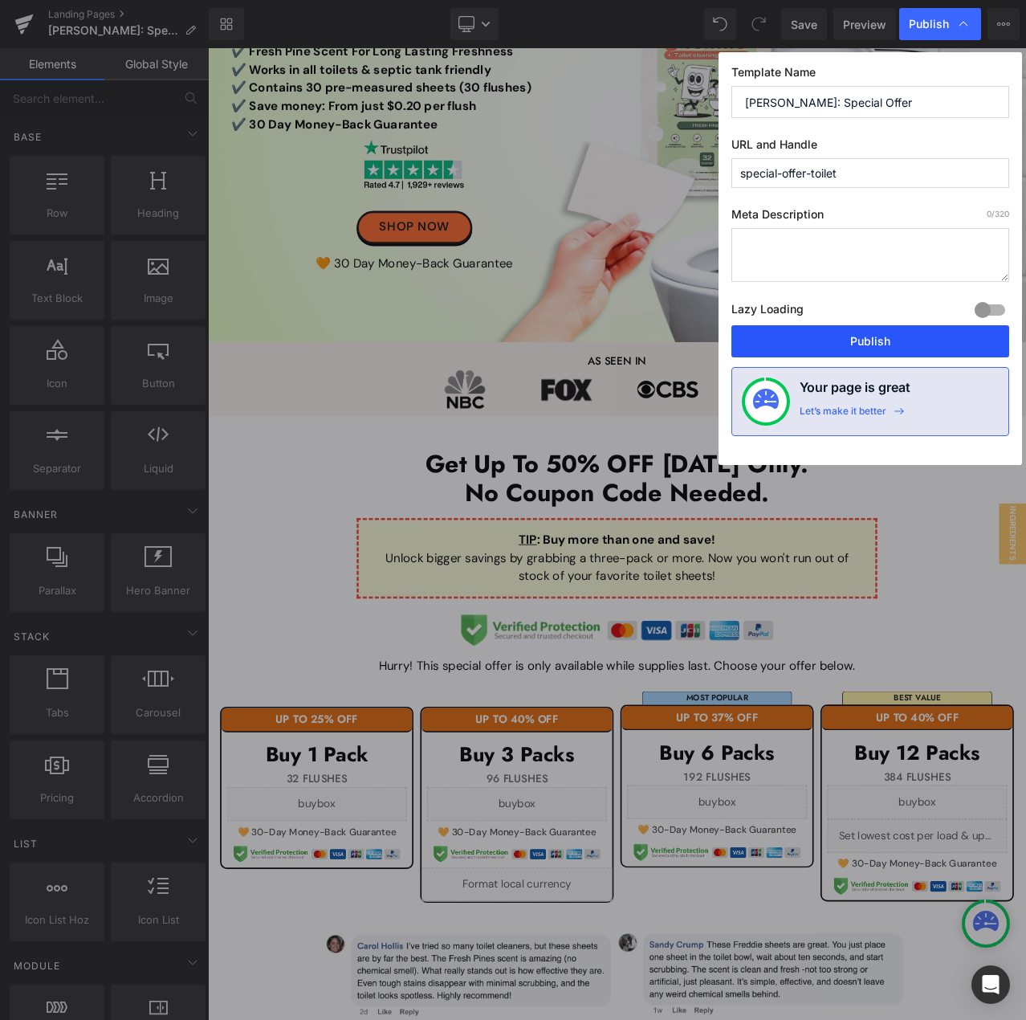
click at [855, 338] on button "Publish" at bounding box center [870, 341] width 278 height 32
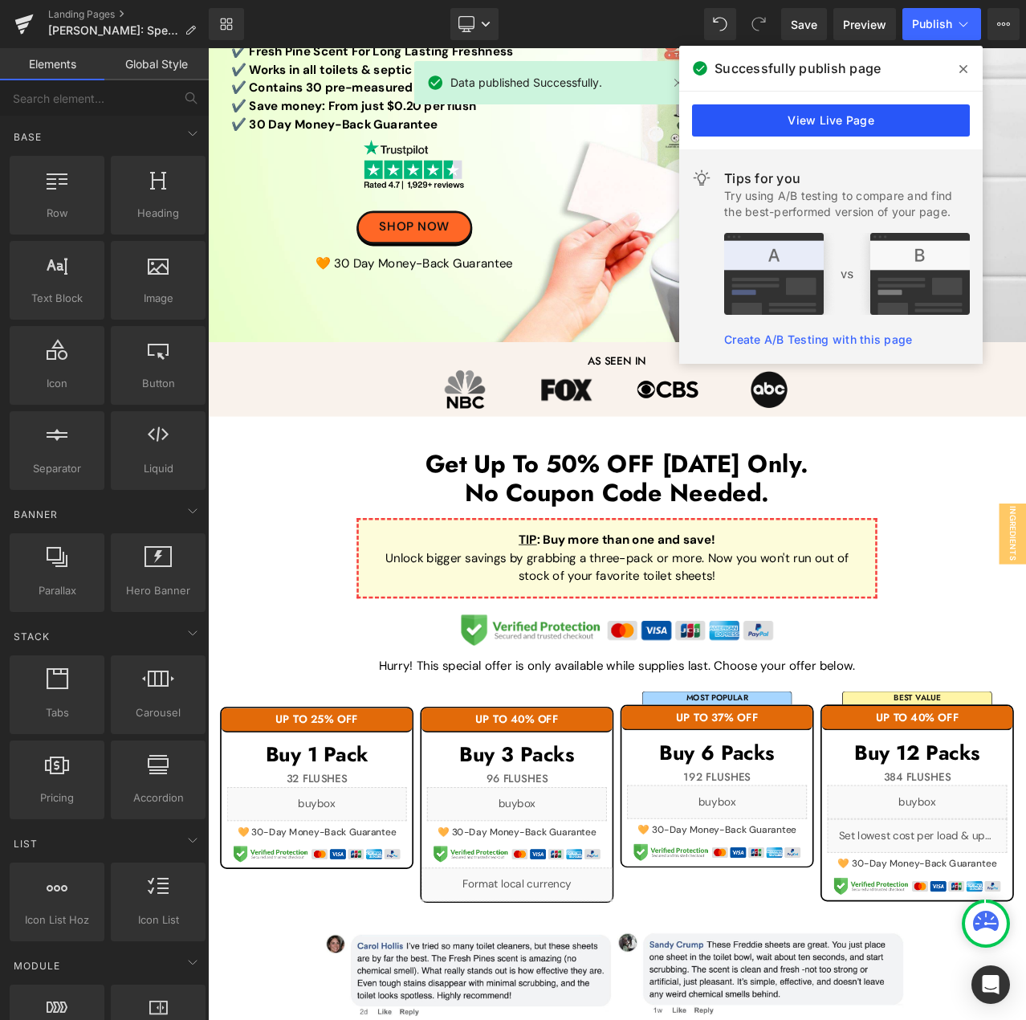
click at [890, 122] on link "View Live Page" at bounding box center [831, 120] width 278 height 32
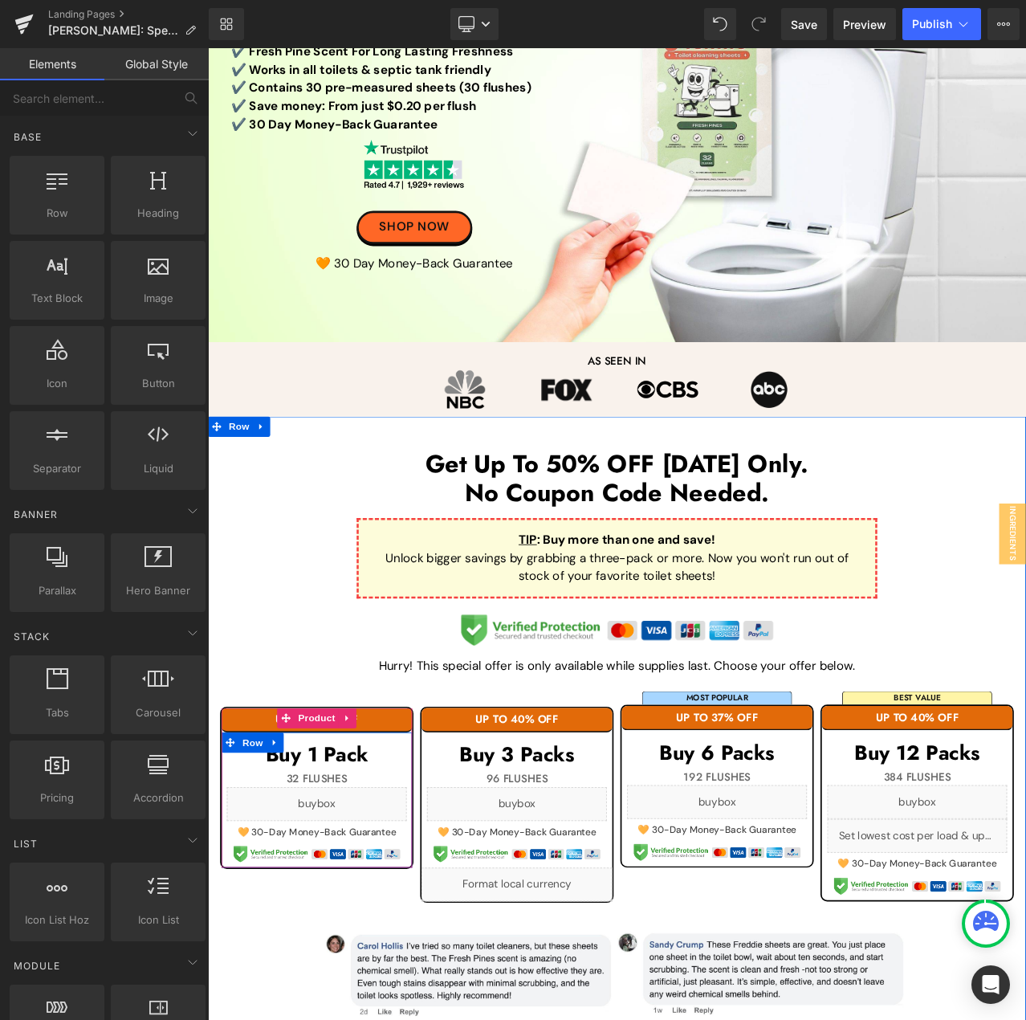
click at [349, 938] on div "Liquid" at bounding box center [337, 946] width 214 height 40
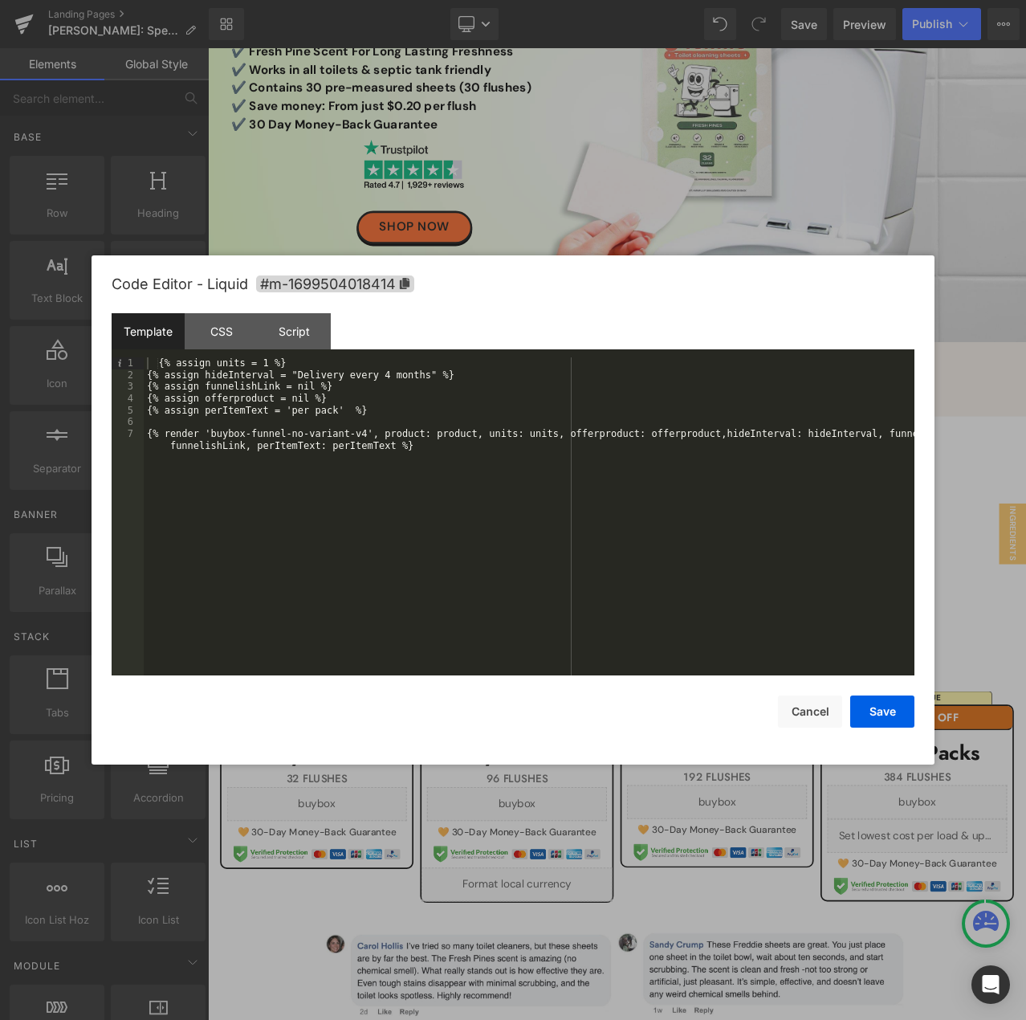
click at [297, 373] on div "{% assign units = 1 %} {% assign hideInterval = "Delivery every 4 months" %} {%…" at bounding box center [529, 533] width 771 height 353
drag, startPoint x: 298, startPoint y: 373, endPoint x: 371, endPoint y: 369, distance: 73.1
click at [371, 369] on div "{% assign units = 1 %} {% assign hideInterval = "Delivery every 4 months" %} {%…" at bounding box center [529, 533] width 771 height 353
click at [372, 371] on div "{% assign units = 1 %} {% assign hideInterval = "Delivery every 4 months" %} {%…" at bounding box center [529, 533] width 771 height 353
drag, startPoint x: 294, startPoint y: 374, endPoint x: 415, endPoint y: 379, distance: 121.3
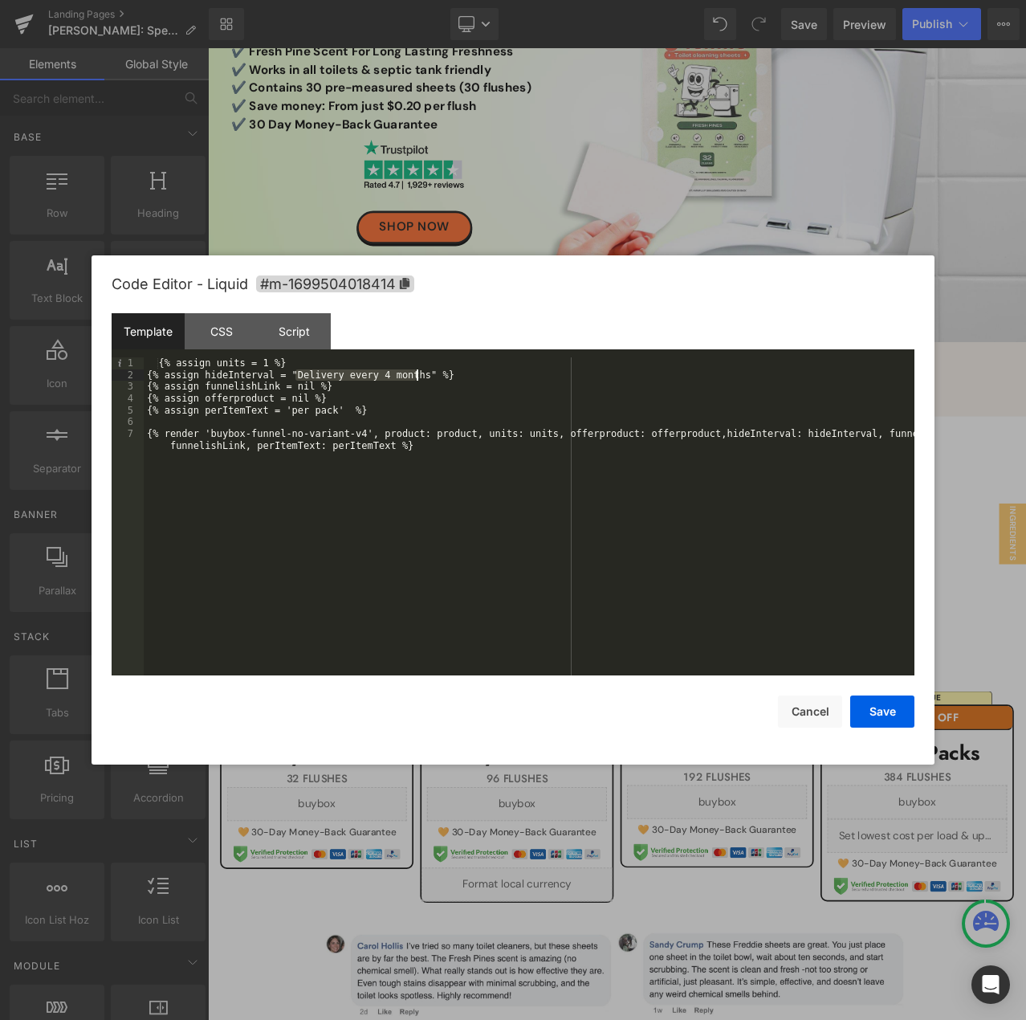
click at [415, 379] on div "{% assign units = 1 %} {% assign hideInterval = "Delivery every 4 months" %} {%…" at bounding box center [529, 533] width 771 height 353
drag, startPoint x: 819, startPoint y: 720, endPoint x: 609, endPoint y: 41, distance: 710.9
click at [819, 720] on button "Cancel" at bounding box center [810, 711] width 64 height 32
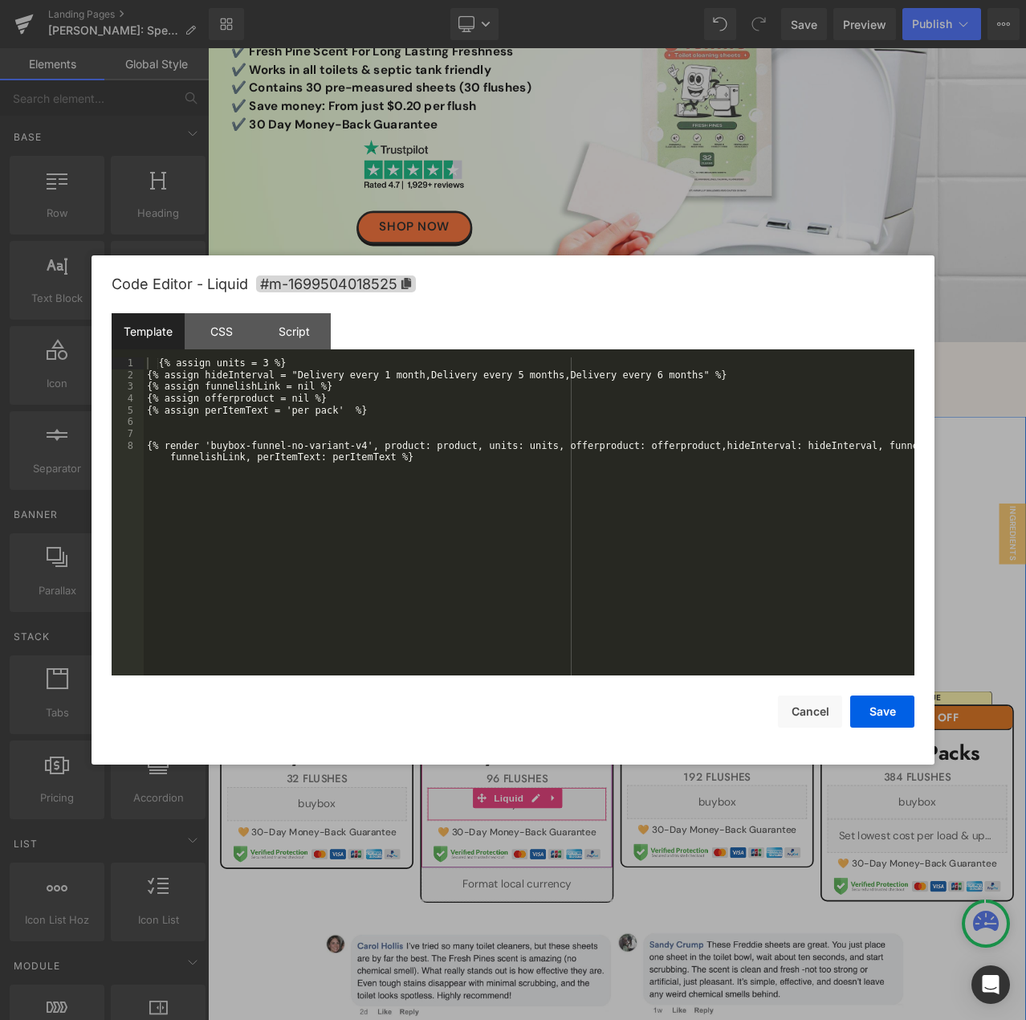
click at [592, 939] on icon at bounding box center [597, 938] width 11 height 12
drag, startPoint x: 294, startPoint y: 370, endPoint x: 668, endPoint y: 375, distance: 374.2
click at [668, 375] on div "{% assign units = 3 %} {% assign hideInterval = "Delivery every 1 month,Deliver…" at bounding box center [529, 533] width 771 height 353
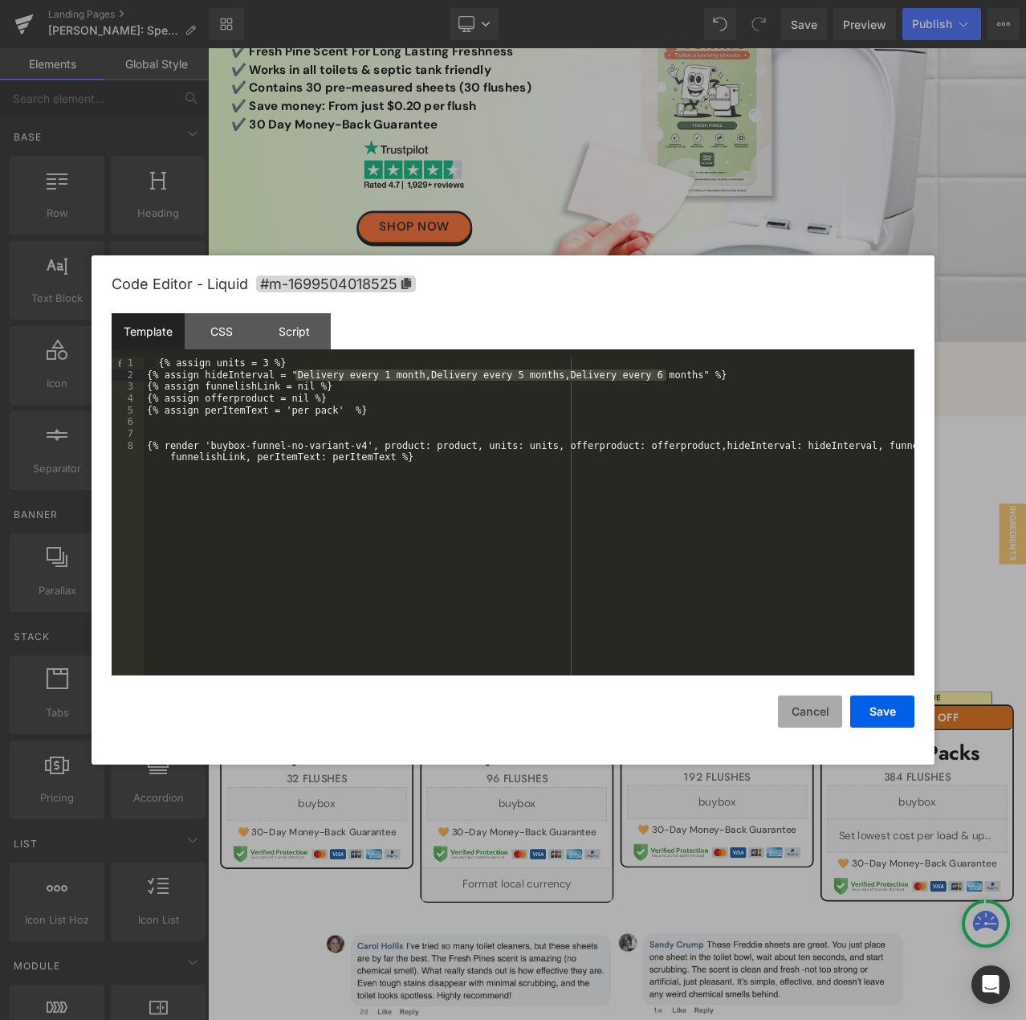
click at [821, 723] on button "Cancel" at bounding box center [810, 711] width 64 height 32
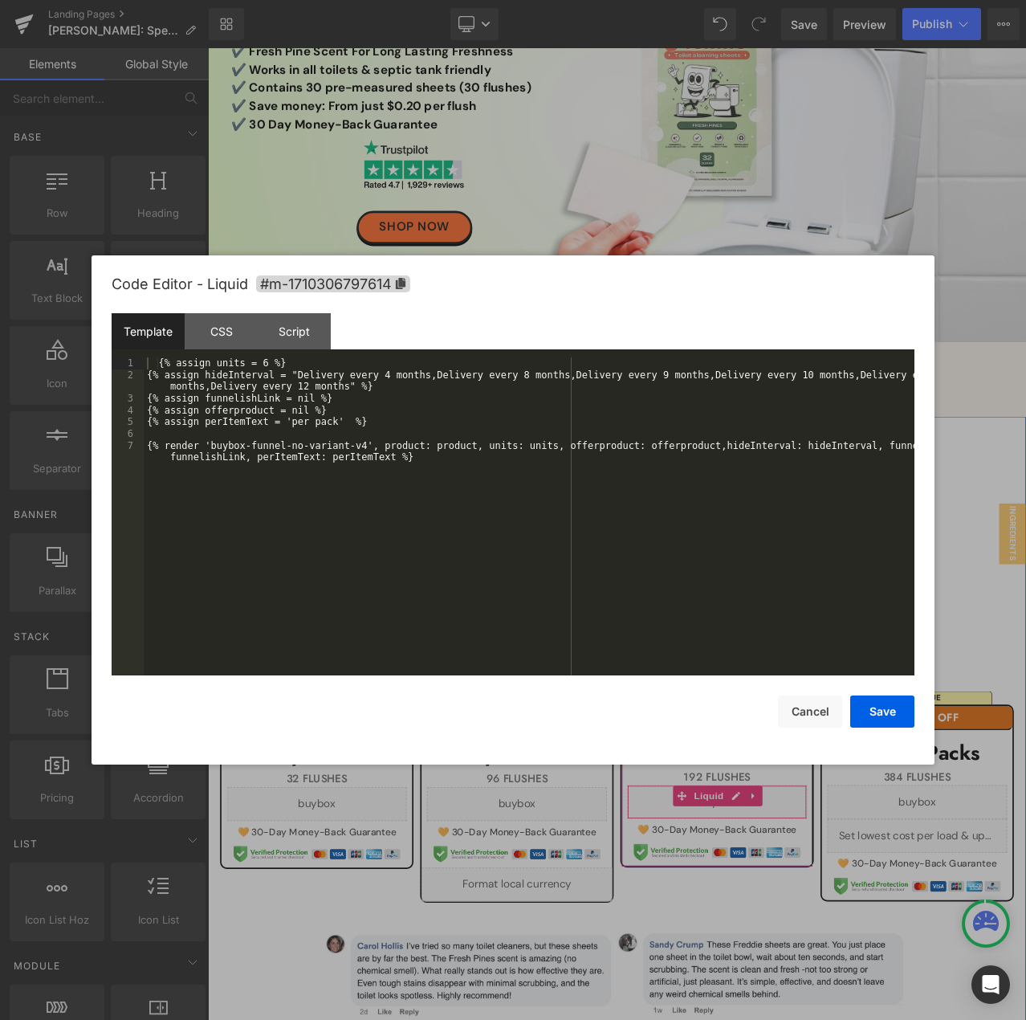
click at [836, 932] on link at bounding box center [835, 936] width 21 height 24
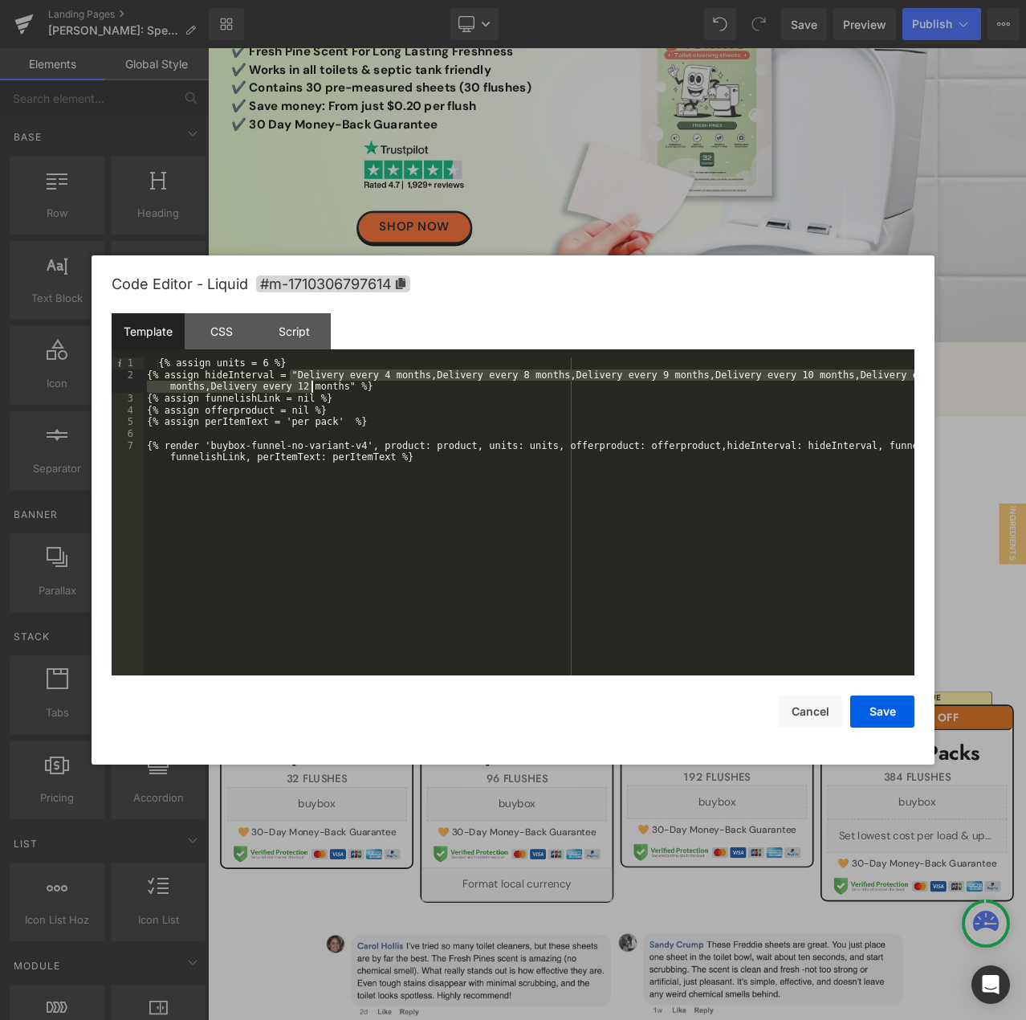
drag, startPoint x: 293, startPoint y: 375, endPoint x: 312, endPoint y: 381, distance: 19.6
click at [312, 381] on div "{% assign units = 6 %} {% assign hideInterval = "Delivery every 4 months,Delive…" at bounding box center [529, 533] width 771 height 353
click at [312, 381] on div "{% assign units = 6 %} {% assign hideInterval = "Delivery every 4 months,Delive…" at bounding box center [529, 516] width 771 height 318
drag, startPoint x: 293, startPoint y: 375, endPoint x: 333, endPoint y: 388, distance: 42.2
click at [333, 388] on div "{% assign units = 6 %} {% assign hideInterval = "Delivery every 4 months,Delive…" at bounding box center [529, 533] width 771 height 353
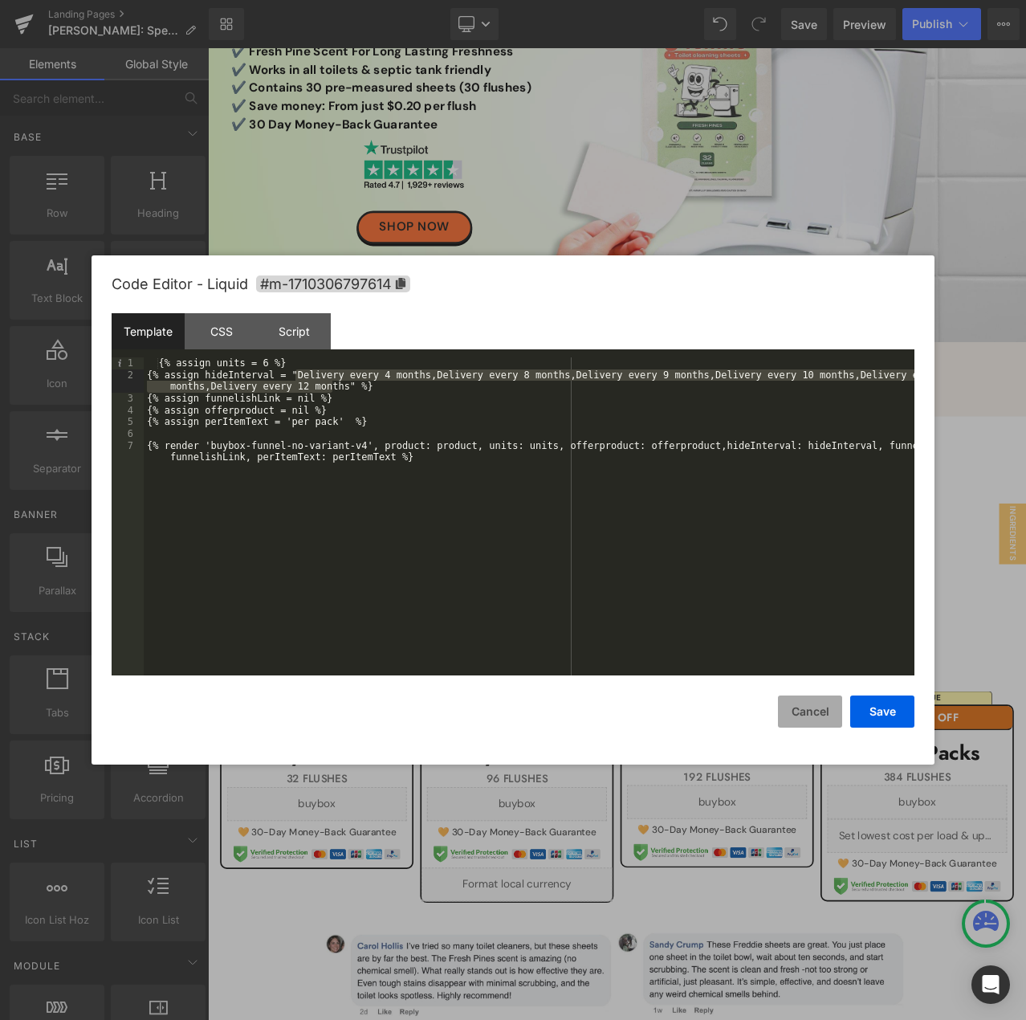
click at [814, 723] on button "Cancel" at bounding box center [810, 711] width 64 height 32
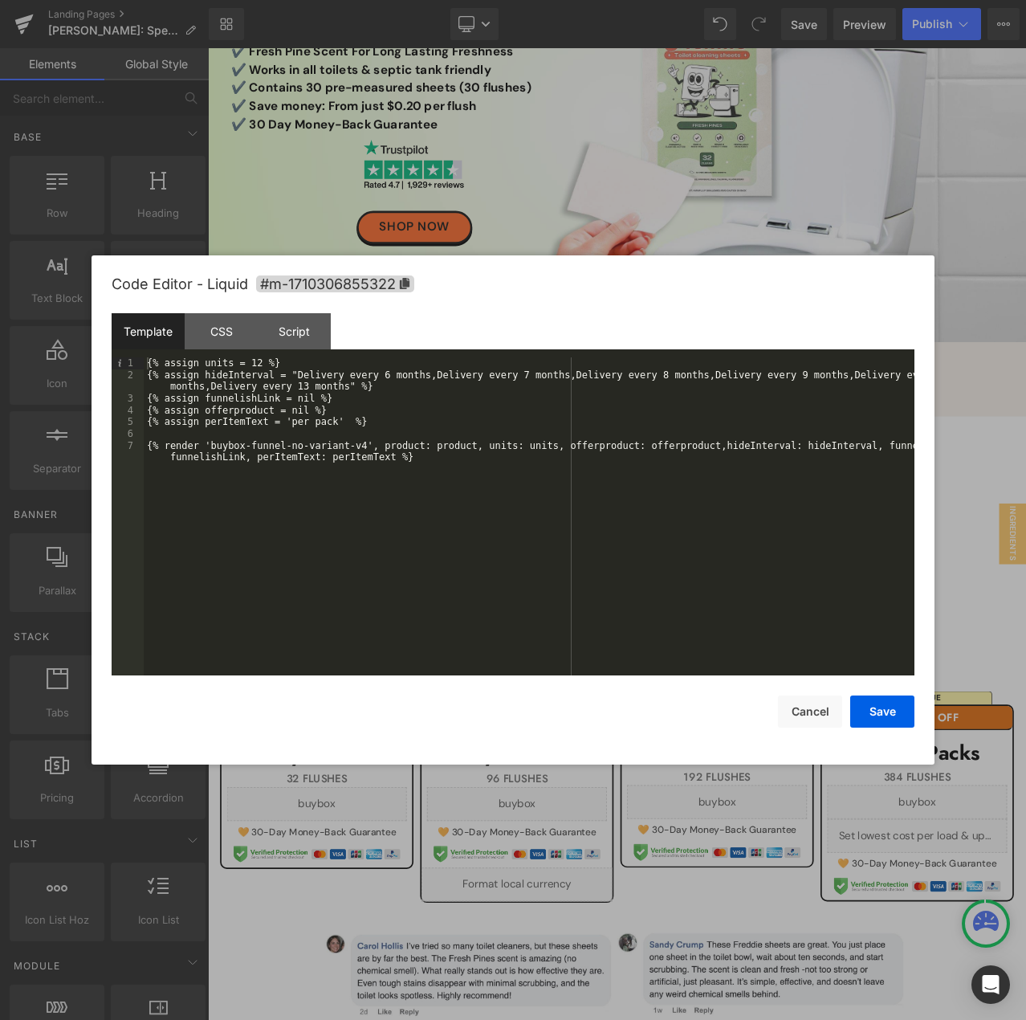
click at [320, 384] on div "{% assign units = 12 %} {% assign hideInterval = "Delivery every 6 months,Deliv…" at bounding box center [529, 533] width 771 height 353
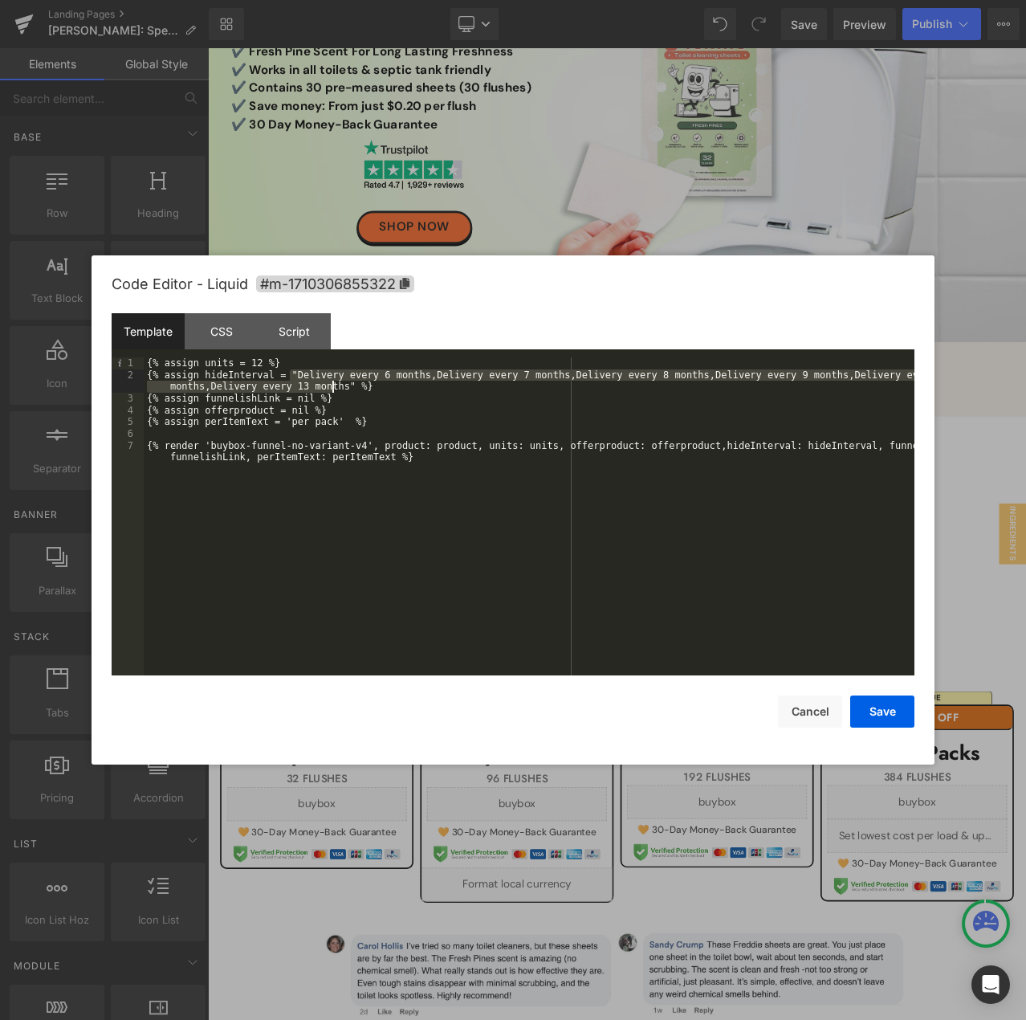
drag, startPoint x: 291, startPoint y: 371, endPoint x: 330, endPoint y: 383, distance: 40.4
click at [330, 383] on div "{% assign units = 12 %} {% assign hideInterval = "Delivery every 6 months,Deliv…" at bounding box center [529, 533] width 771 height 353
click at [474, 408] on div "{% assign units = 12 %} {% assign hideInterval = "Delivery every 6 months,Deliv…" at bounding box center [529, 533] width 771 height 353
drag, startPoint x: 297, startPoint y: 373, endPoint x: 330, endPoint y: 382, distance: 34.1
click at [330, 382] on div "{% assign units = 12 %} {% assign hideInterval = "Delivery every 6 months,Deliv…" at bounding box center [529, 533] width 771 height 353
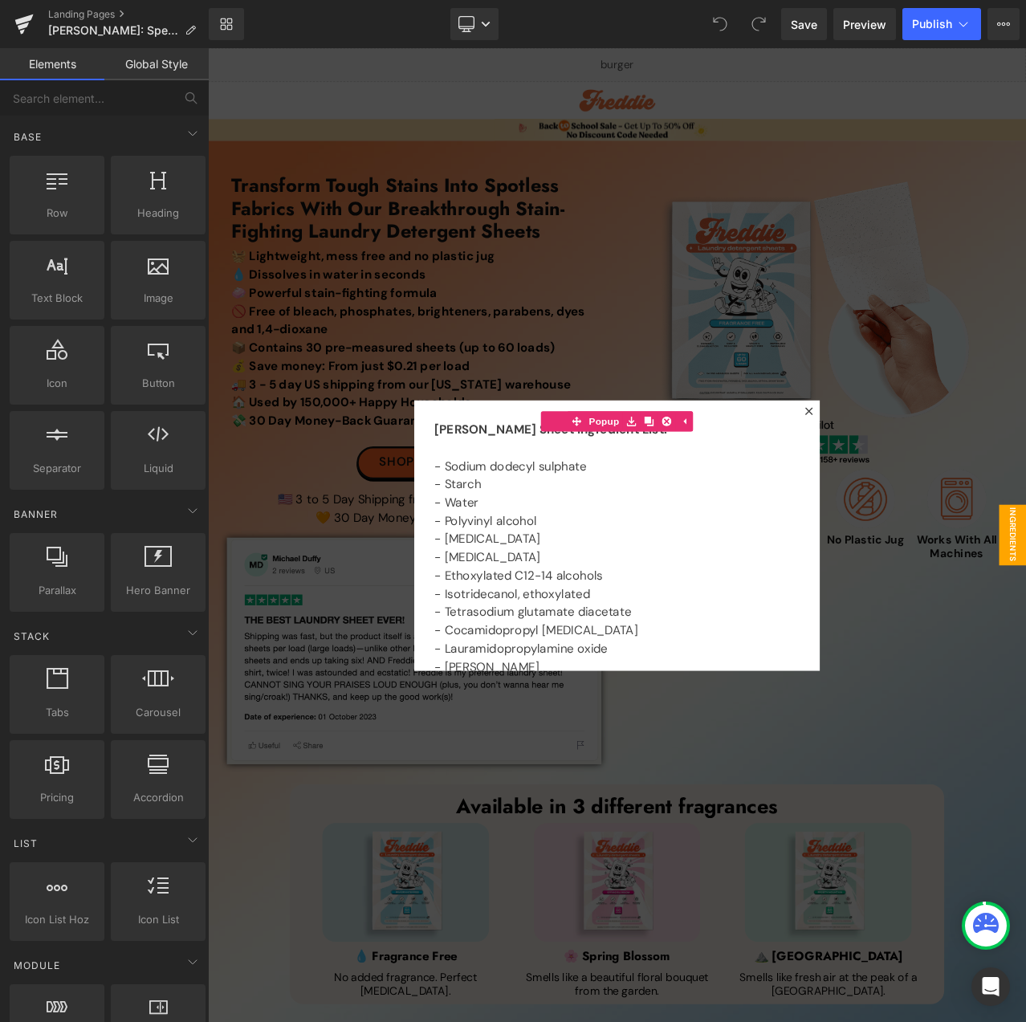
click at [694, 375] on div at bounding box center [694, 626] width 972 height 1157
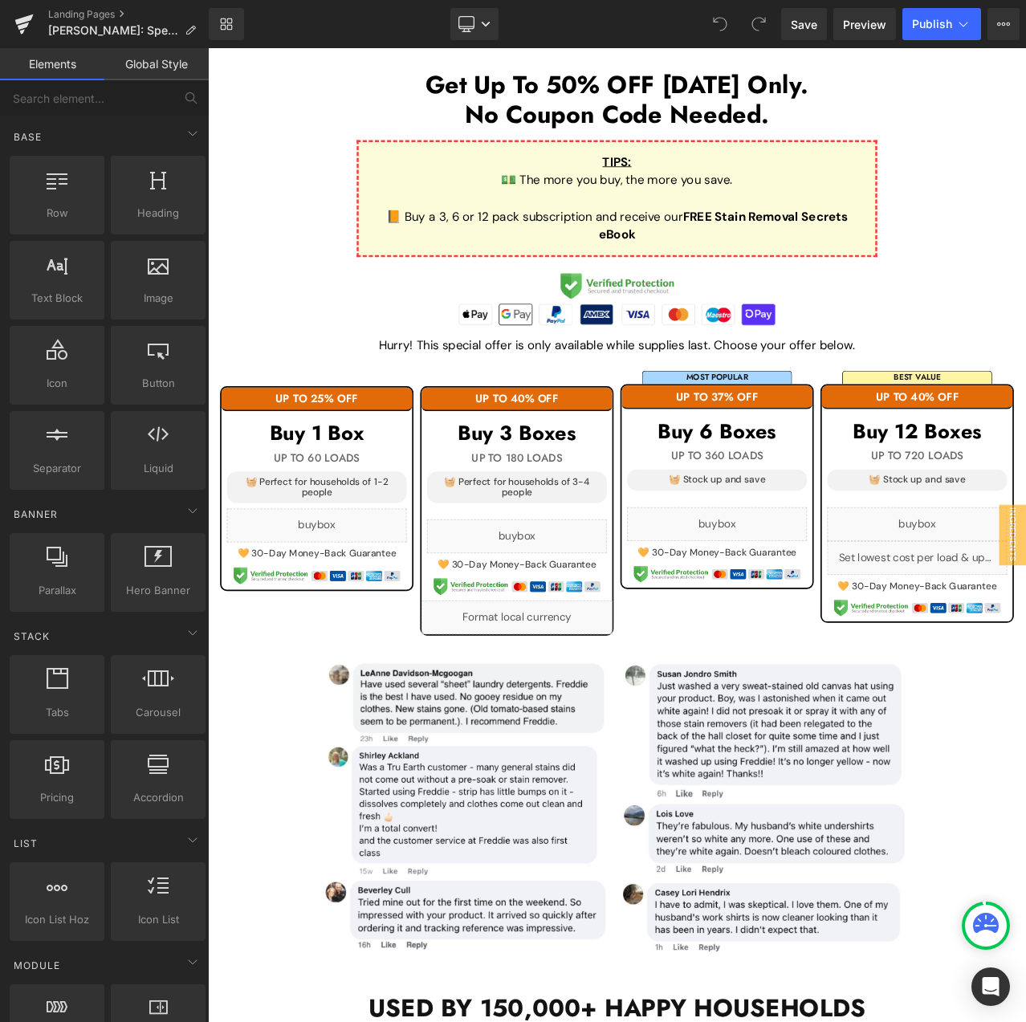
scroll to position [1445, 0]
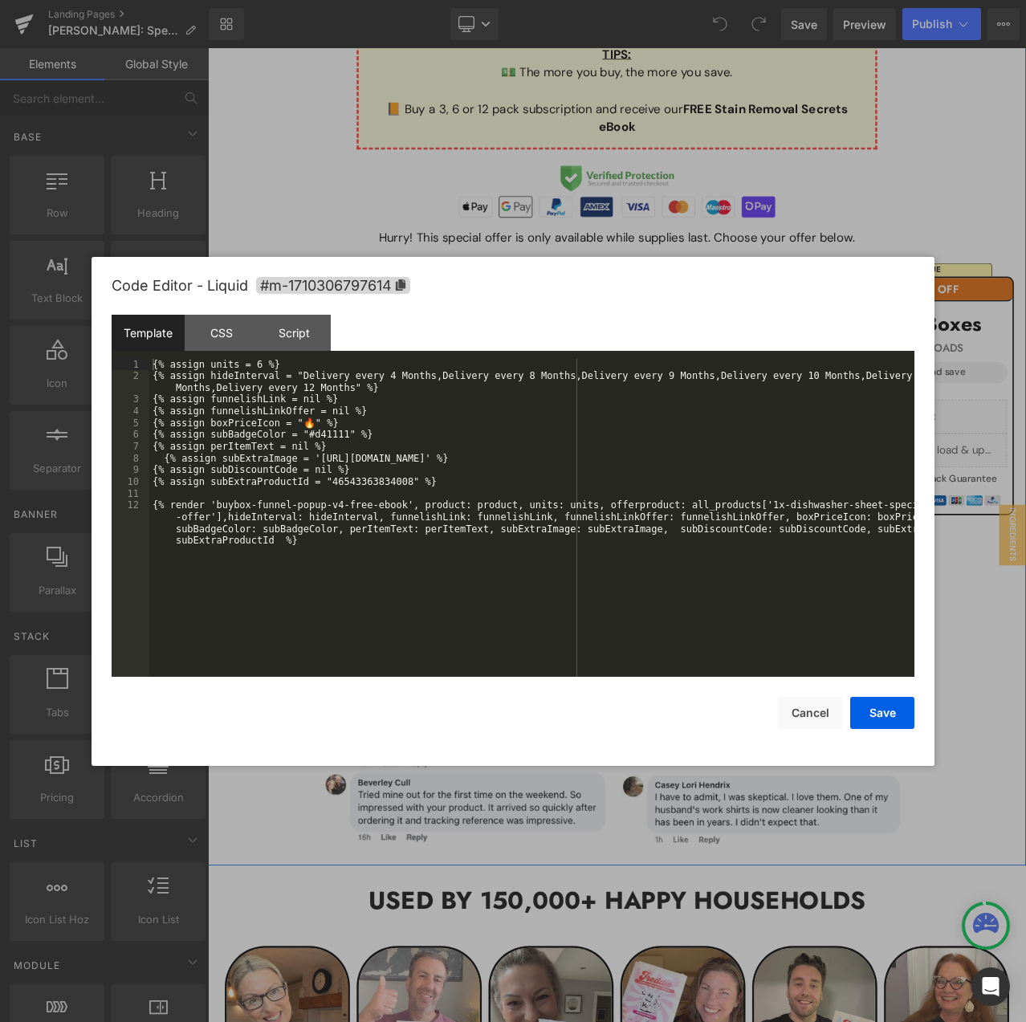
click at [822, 476] on div "Liquid" at bounding box center [813, 486] width 214 height 40
drag, startPoint x: 299, startPoint y: 376, endPoint x: 339, endPoint y: 388, distance: 41.9
click at [339, 388] on div "{% assign units = 6 %} {% assign hideInterval = "Delivery every 4 Months,Delive…" at bounding box center [531, 547] width 765 height 377
click at [823, 711] on button "Cancel" at bounding box center [810, 713] width 64 height 32
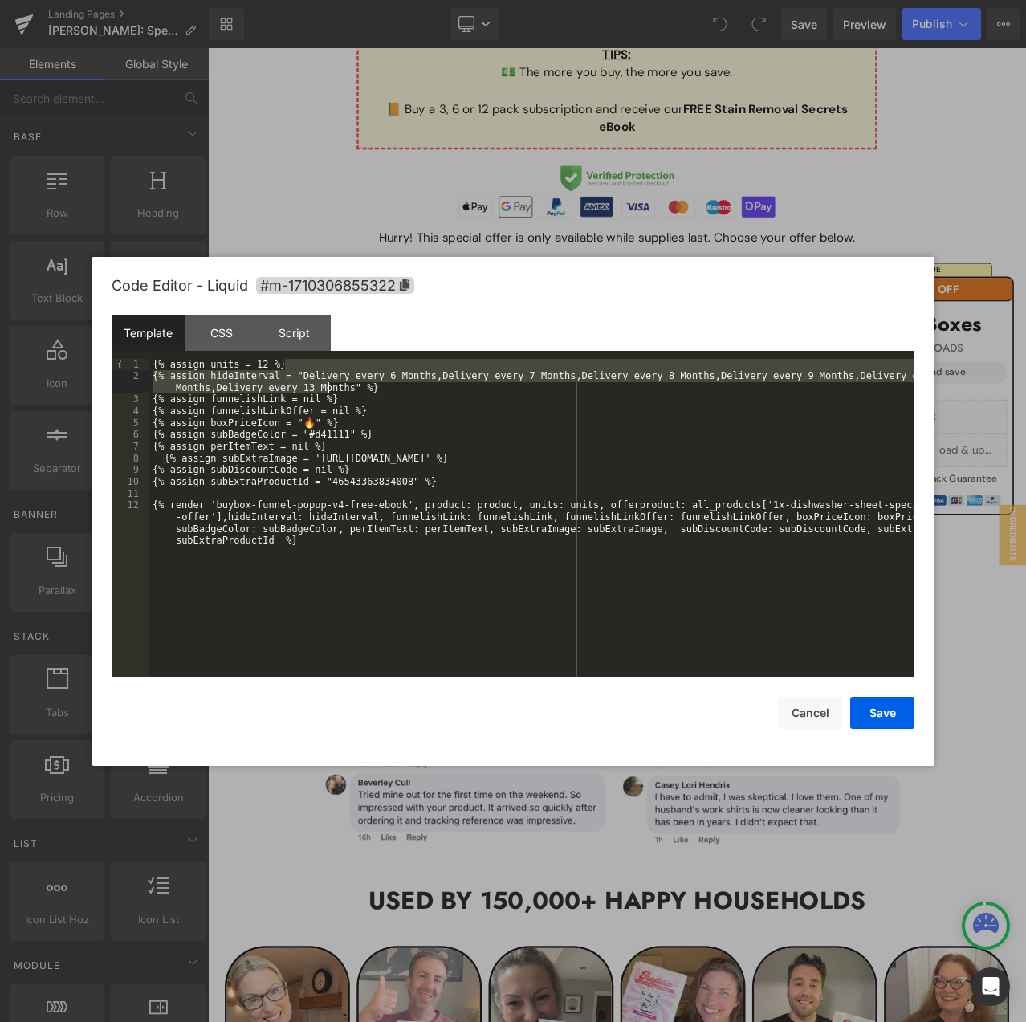
drag, startPoint x: 299, startPoint y: 369, endPoint x: 299, endPoint y: 388, distance: 19.3
click at [328, 383] on div "{% assign units = 12 %} {% assign hideInterval = "Delivery every 6 Months,Deliv…" at bounding box center [531, 547] width 765 height 377
click at [295, 388] on div "{% assign units = 12 %} {% assign hideInterval = "Delivery every 6 Months,Deliv…" at bounding box center [531, 518] width 765 height 318
drag, startPoint x: 299, startPoint y: 380, endPoint x: 339, endPoint y: 389, distance: 41.1
click at [339, 389] on div "{% assign units = 12 %} {% assign hideInterval = "Delivery every 6 Months,Deliv…" at bounding box center [531, 547] width 765 height 377
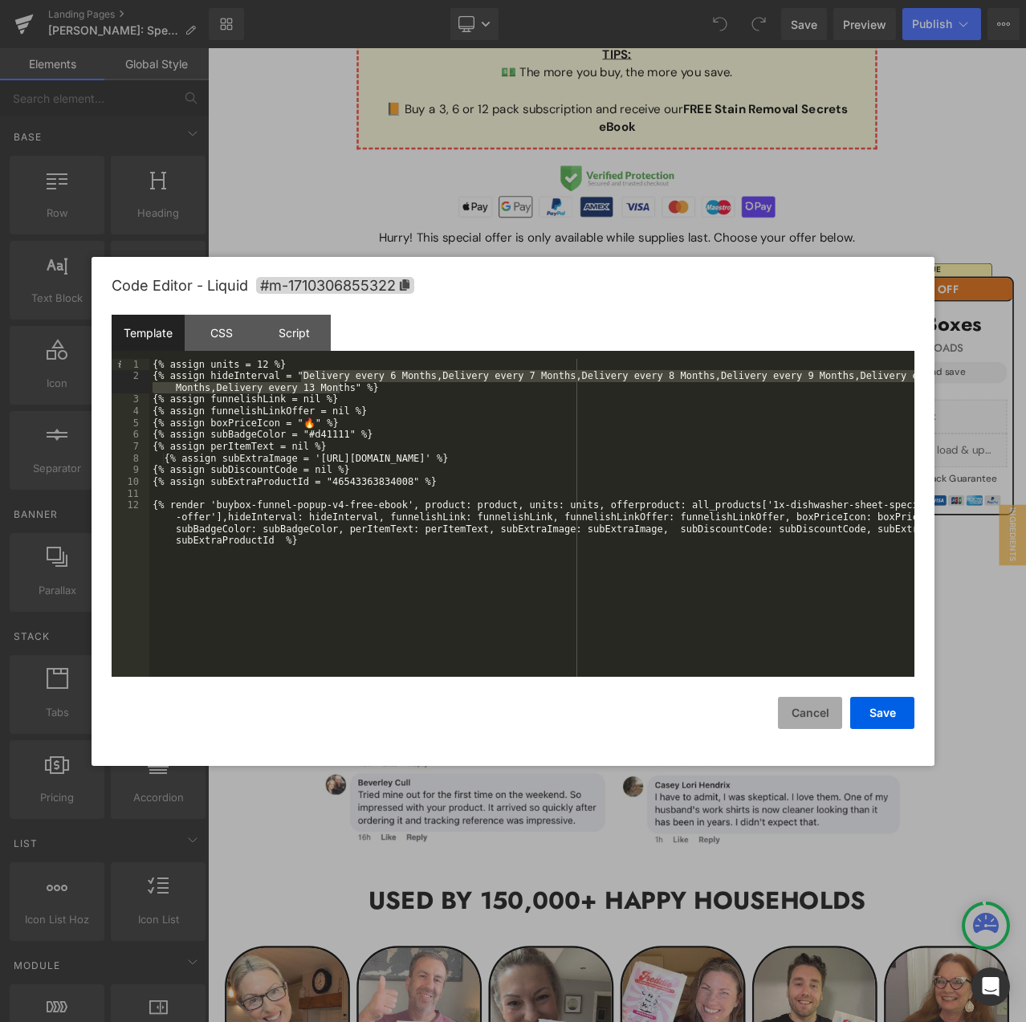
click at [815, 712] on button "Cancel" at bounding box center [810, 713] width 64 height 32
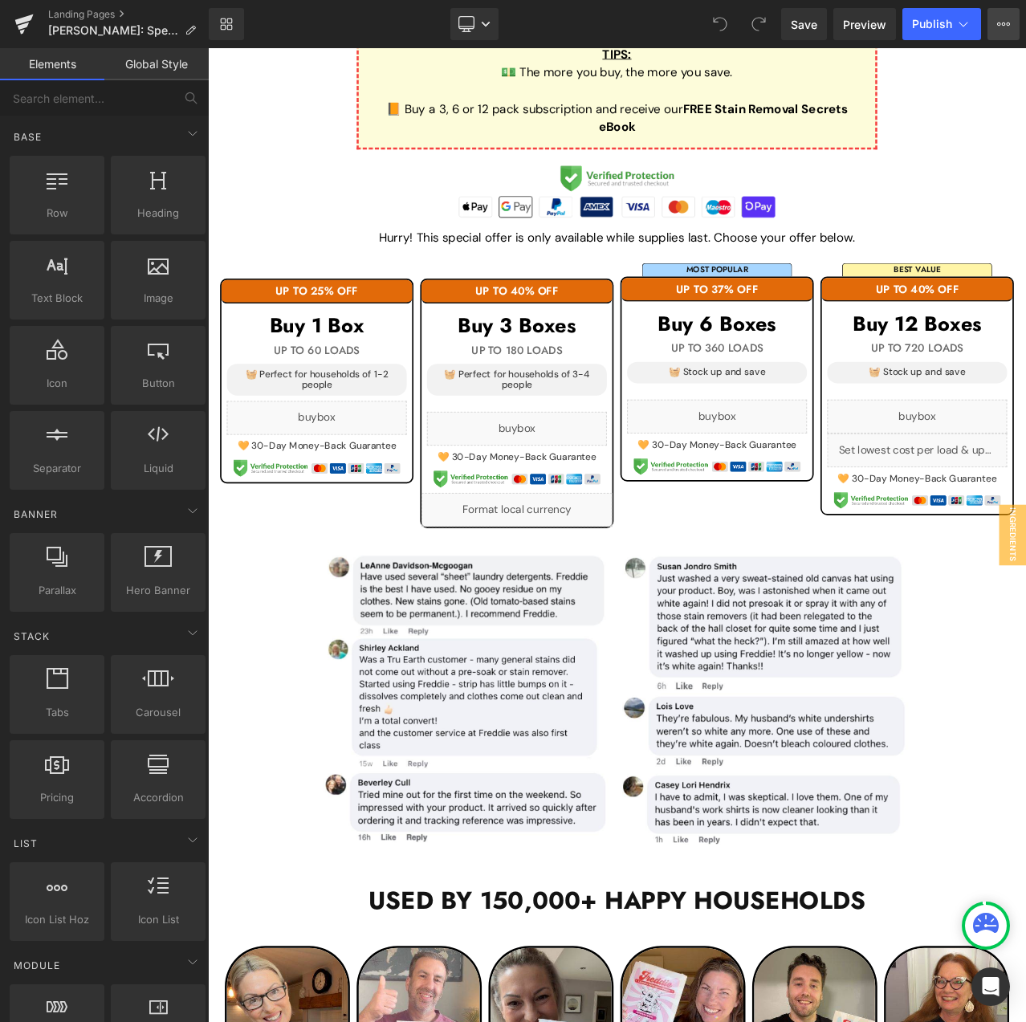
click at [996, 33] on button "View Live Page View with current Template Save Template to Library Schedule Pub…" at bounding box center [1004, 24] width 32 height 32
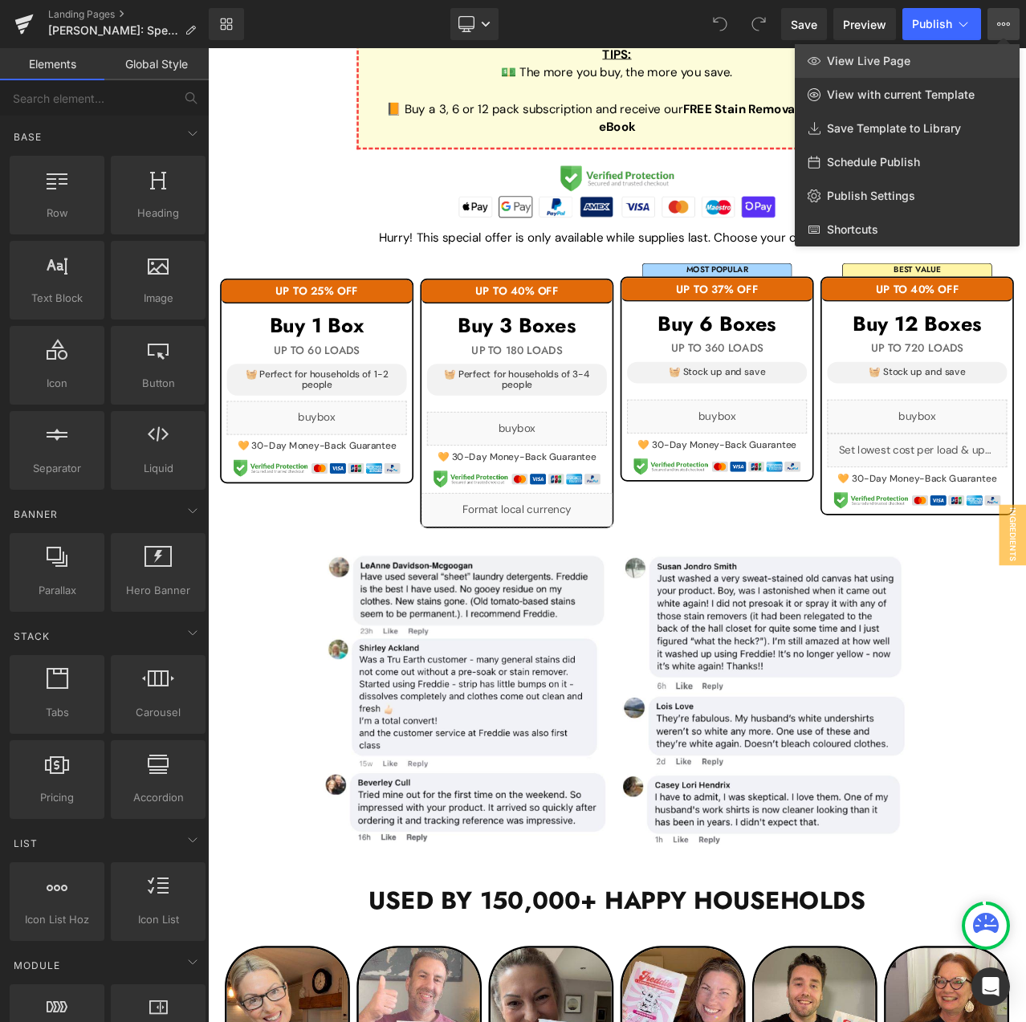
click at [931, 62] on link "View Live Page" at bounding box center [907, 61] width 225 height 34
